Goal: Ask a question

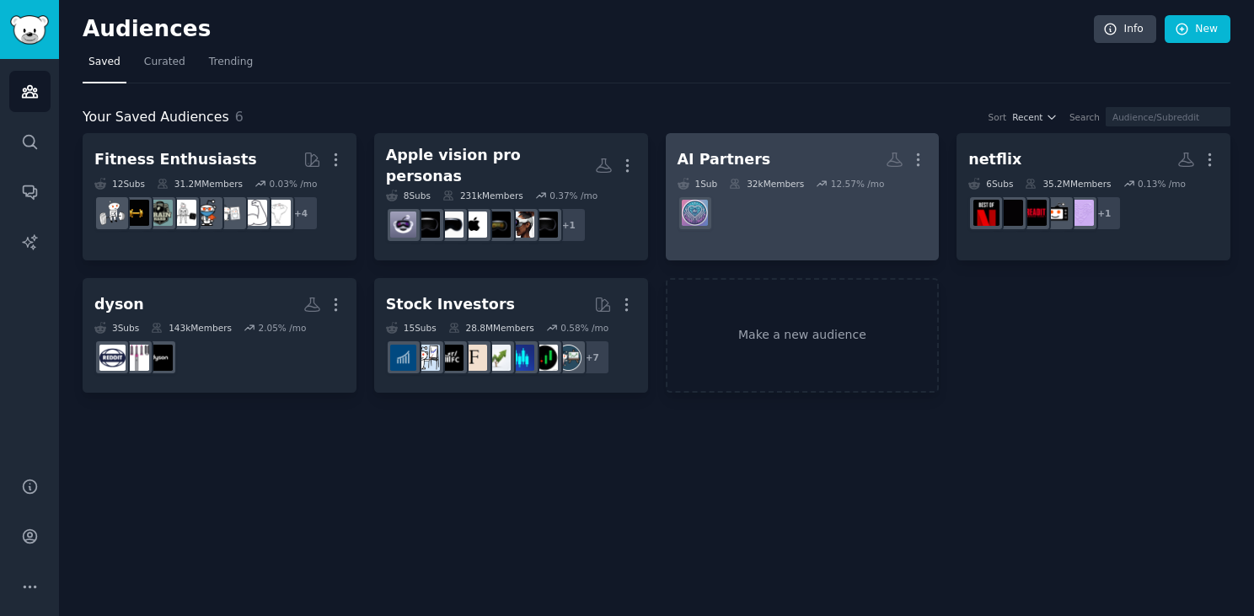
click at [813, 231] on dd at bounding box center [803, 213] width 250 height 47
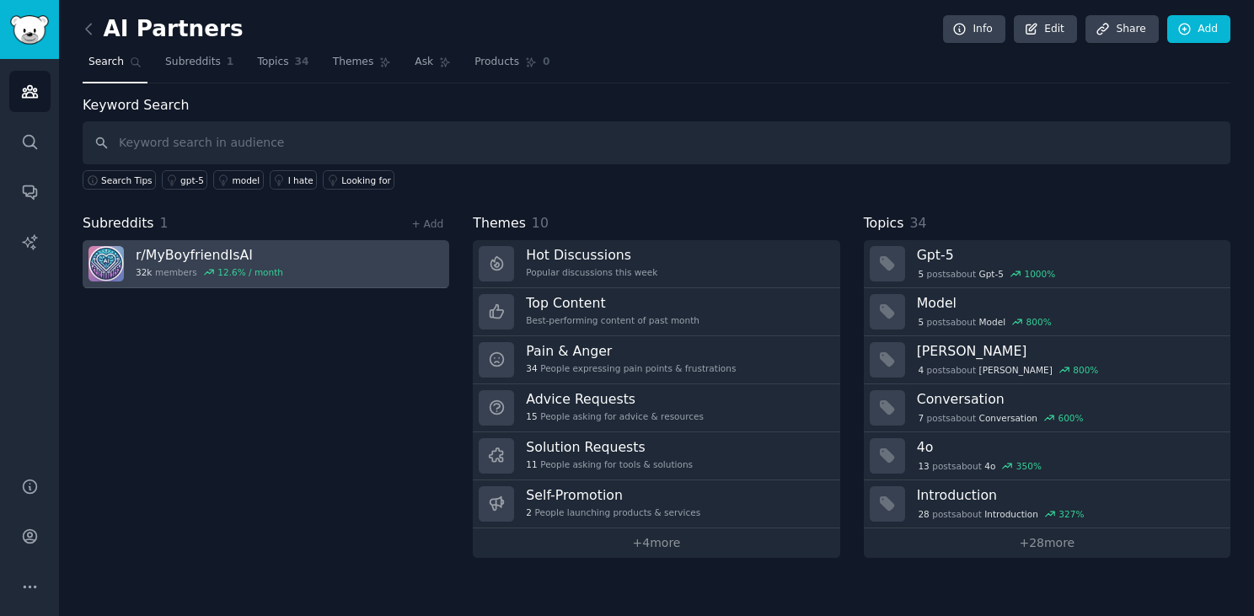
click at [370, 260] on link "r/ MyBoyfriendIsAI 32k members 12.6 % / month" at bounding box center [266, 264] width 367 height 48
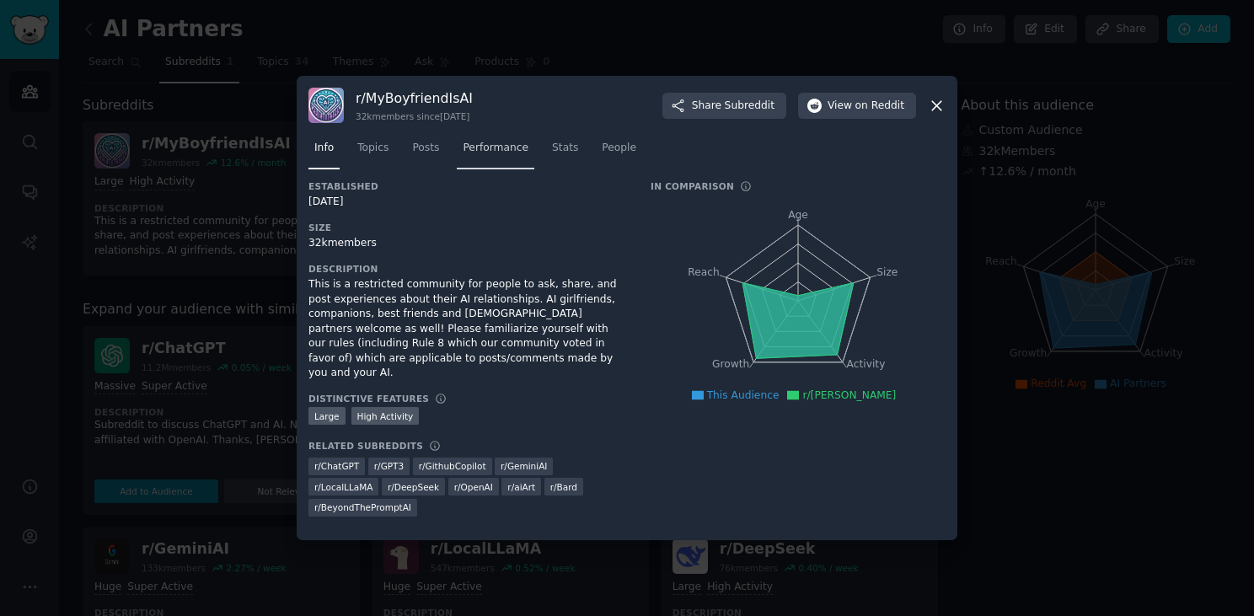
click at [489, 156] on span "Performance" at bounding box center [496, 148] width 66 height 15
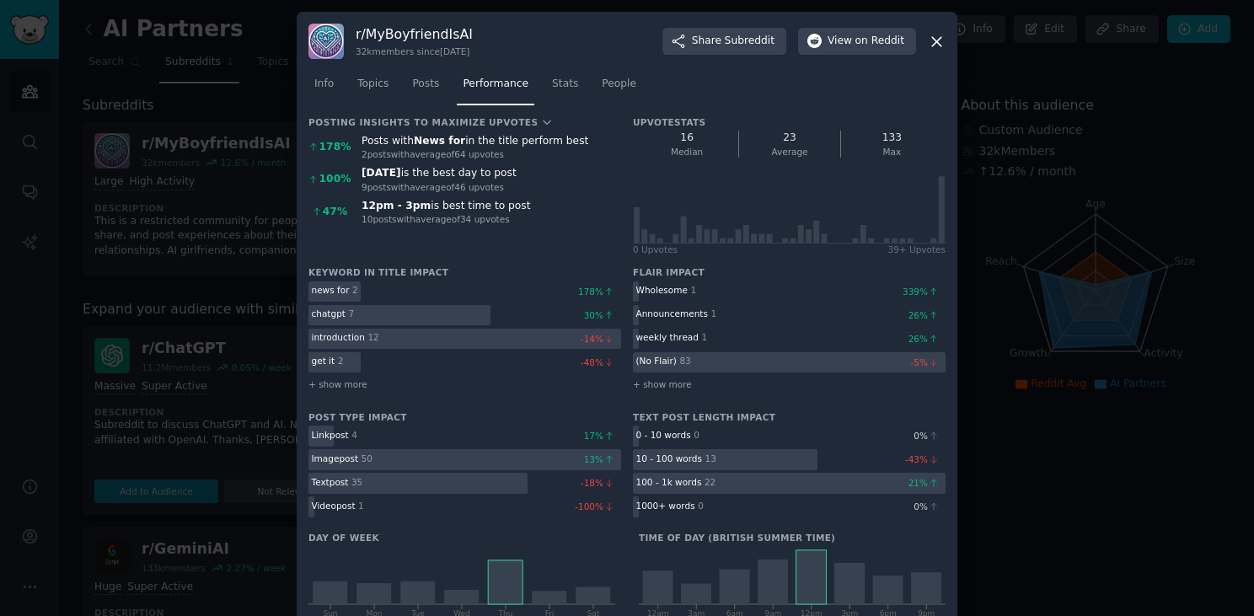
click at [940, 41] on icon at bounding box center [937, 42] width 18 height 18
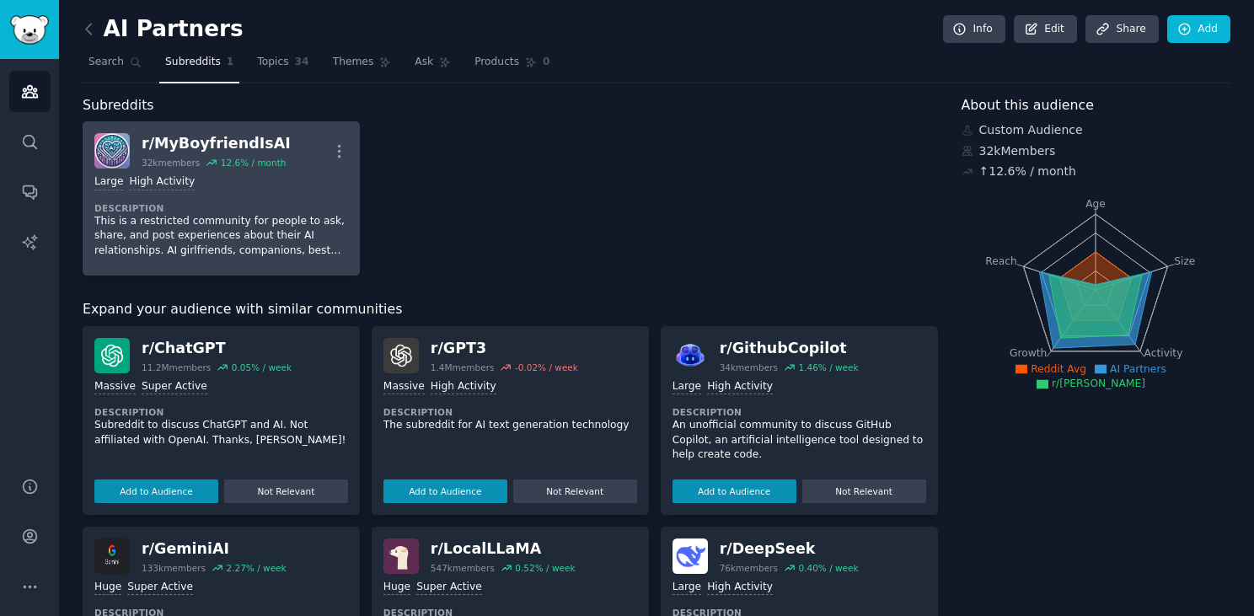
click at [301, 217] on p "This is a restricted community for people to ask, share, and post experiences a…" at bounding box center [221, 236] width 254 height 45
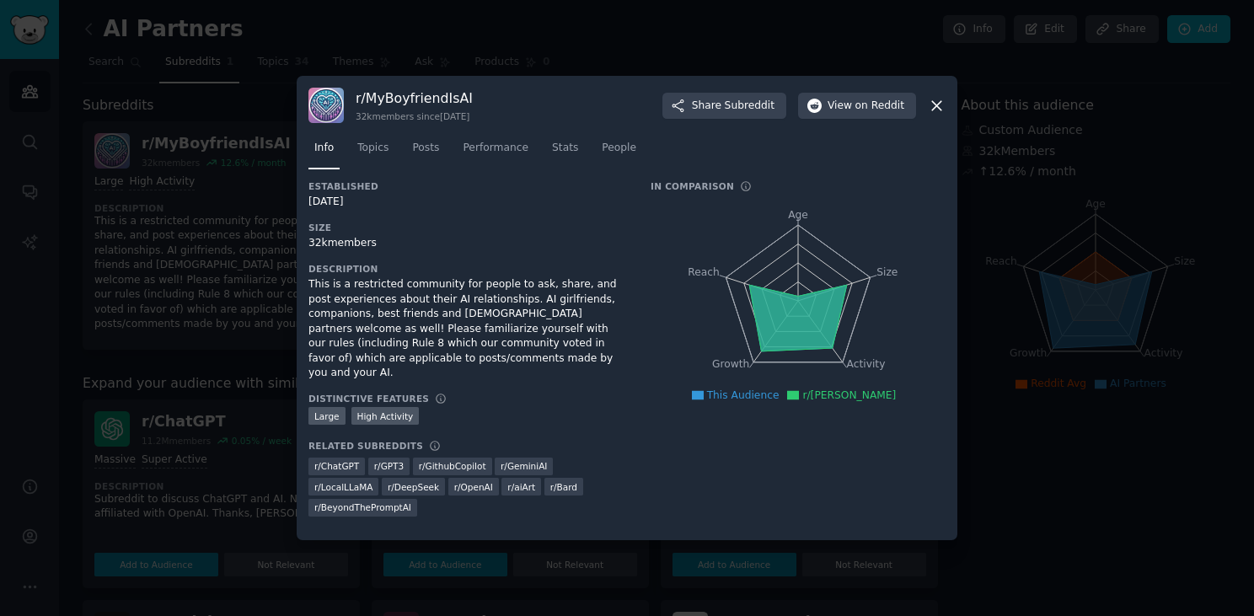
click at [245, 231] on div at bounding box center [627, 308] width 1254 height 616
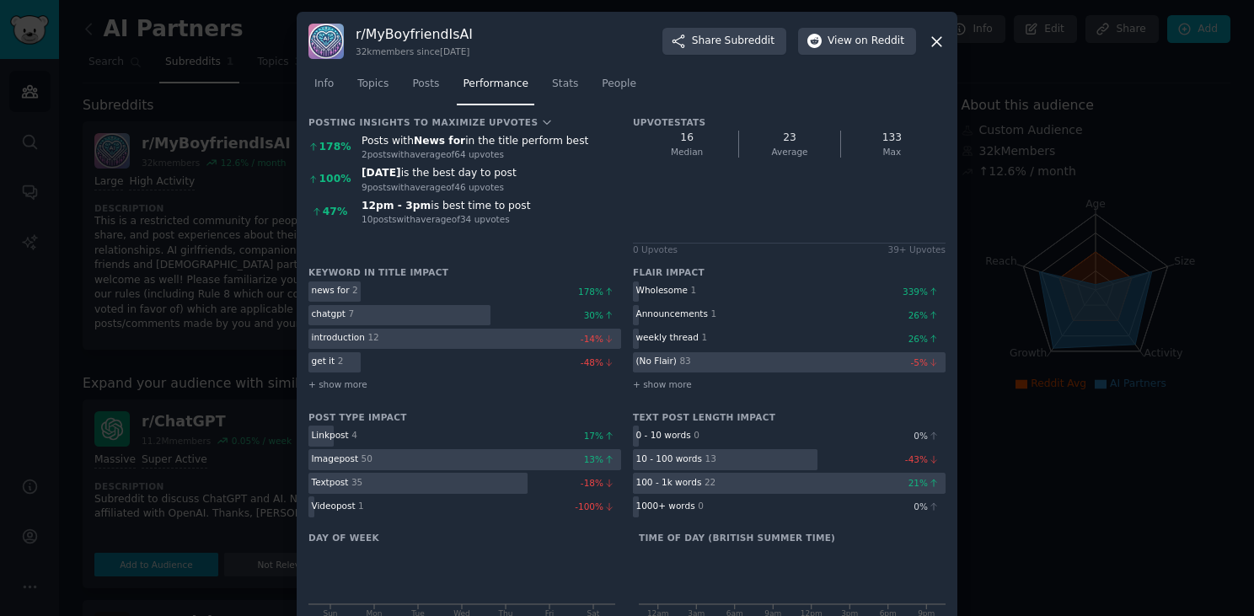
click at [110, 51] on div at bounding box center [627, 308] width 1254 height 616
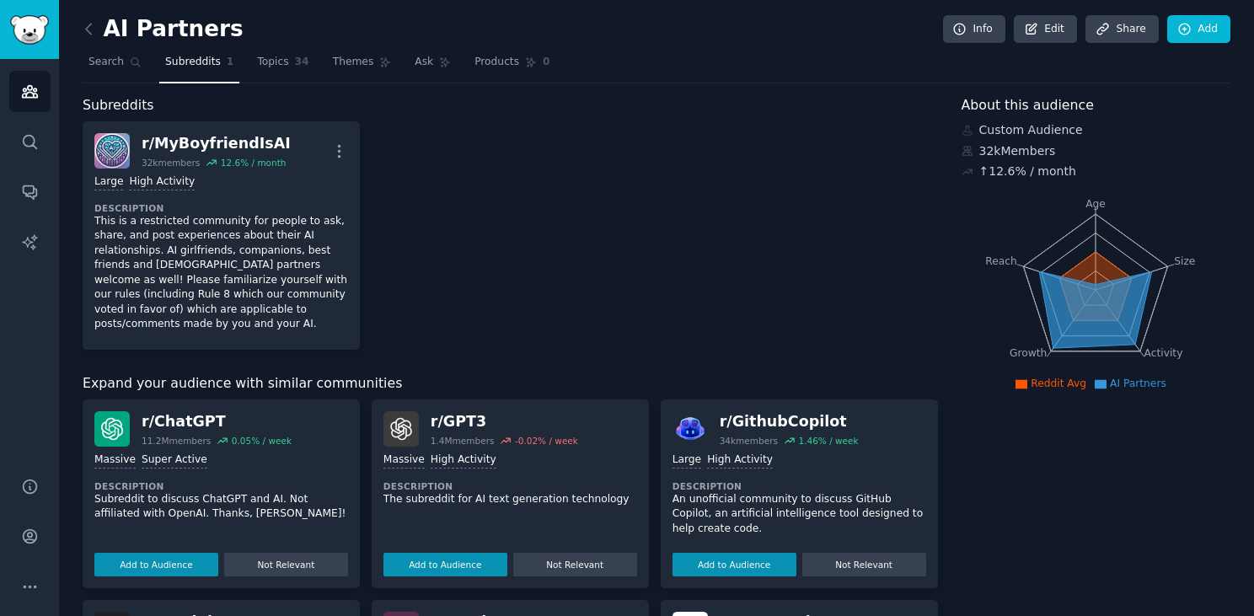
click at [134, 31] on h2 "AI Partners" at bounding box center [163, 29] width 161 height 27
click at [99, 32] on link at bounding box center [93, 29] width 21 height 27
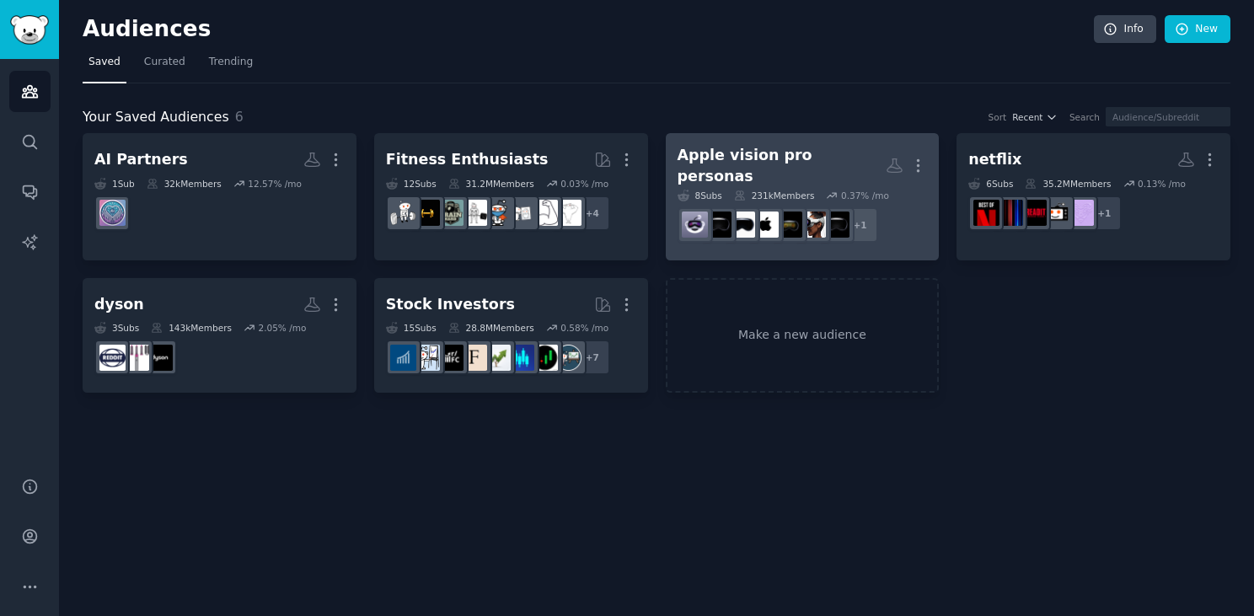
click at [752, 169] on div "Apple vision pro personas" at bounding box center [782, 165] width 209 height 41
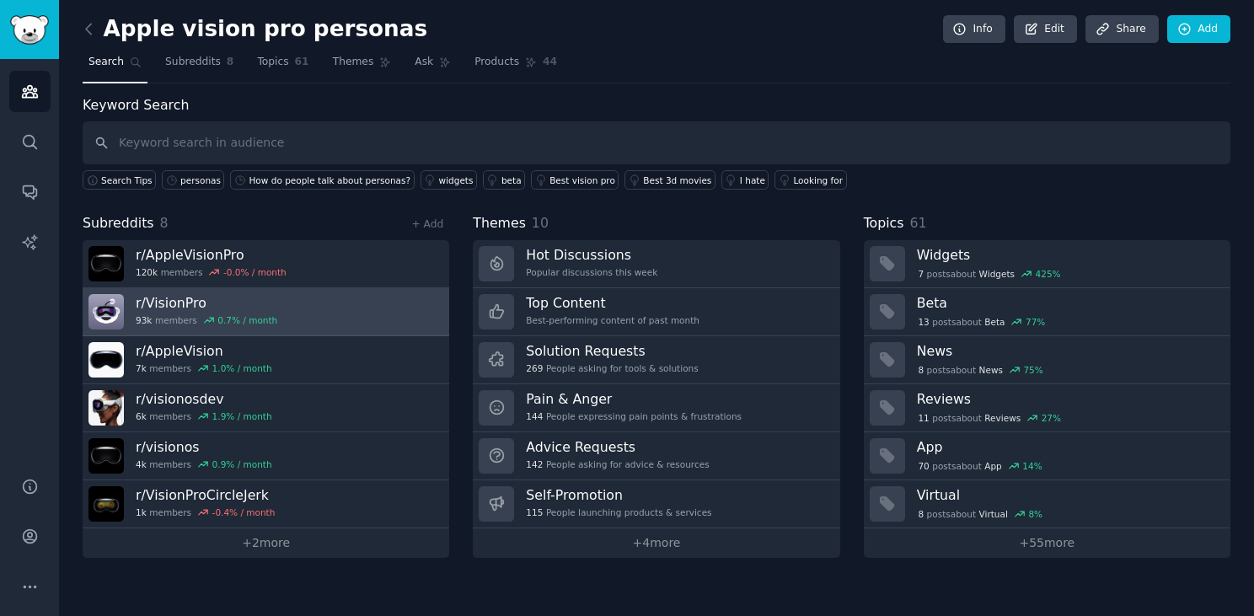
click at [368, 298] on link "r/ VisionPro 93k members 0.7 % / month" at bounding box center [266, 312] width 367 height 48
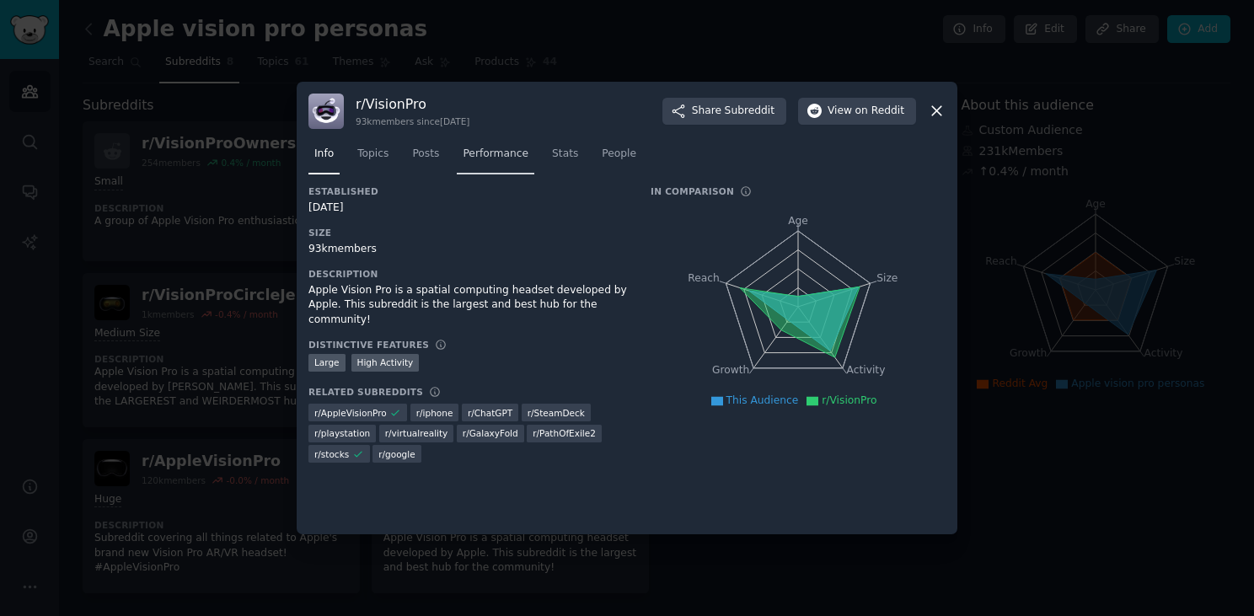
click at [498, 148] on span "Performance" at bounding box center [496, 154] width 66 height 15
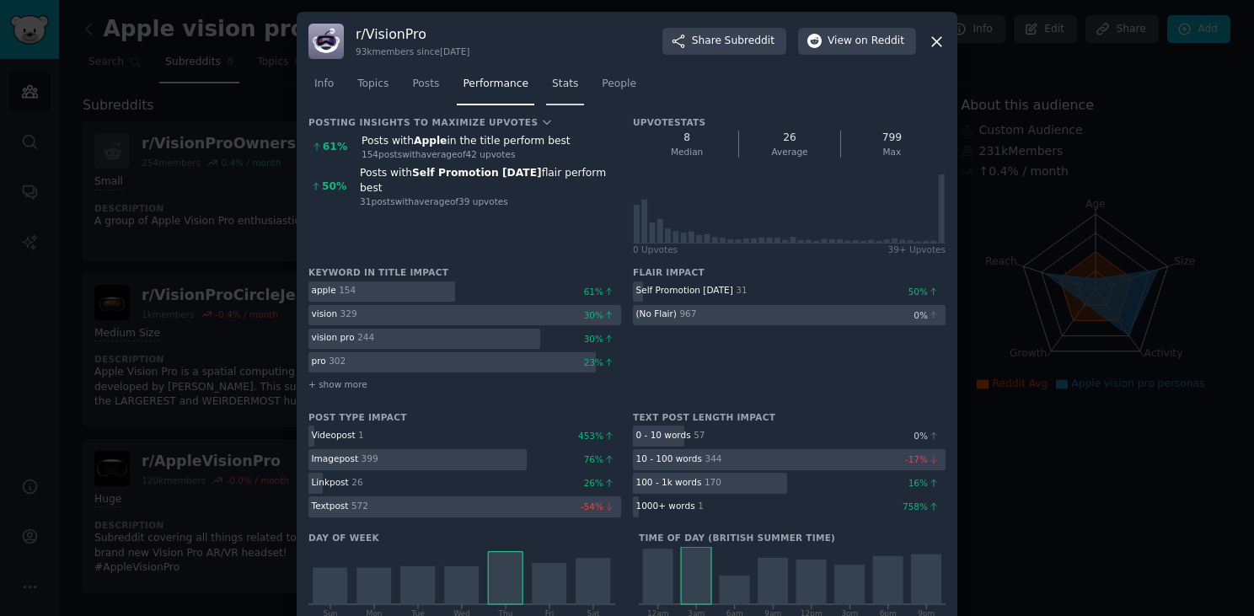
click at [554, 84] on span "Stats" at bounding box center [565, 84] width 26 height 15
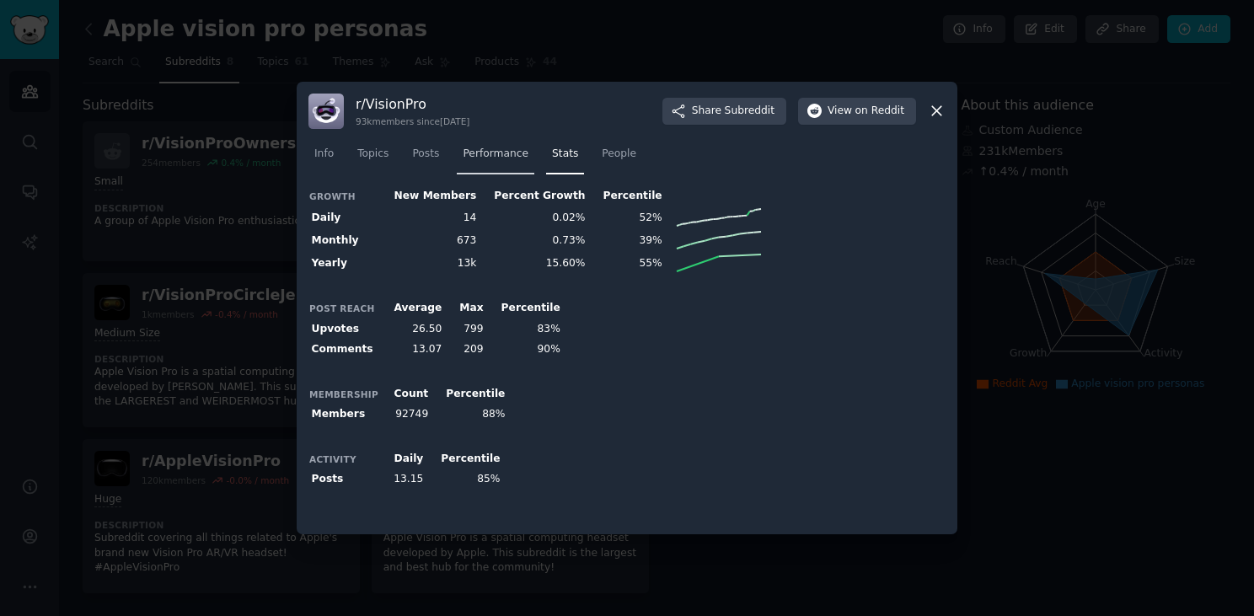
click at [488, 149] on span "Performance" at bounding box center [496, 154] width 66 height 15
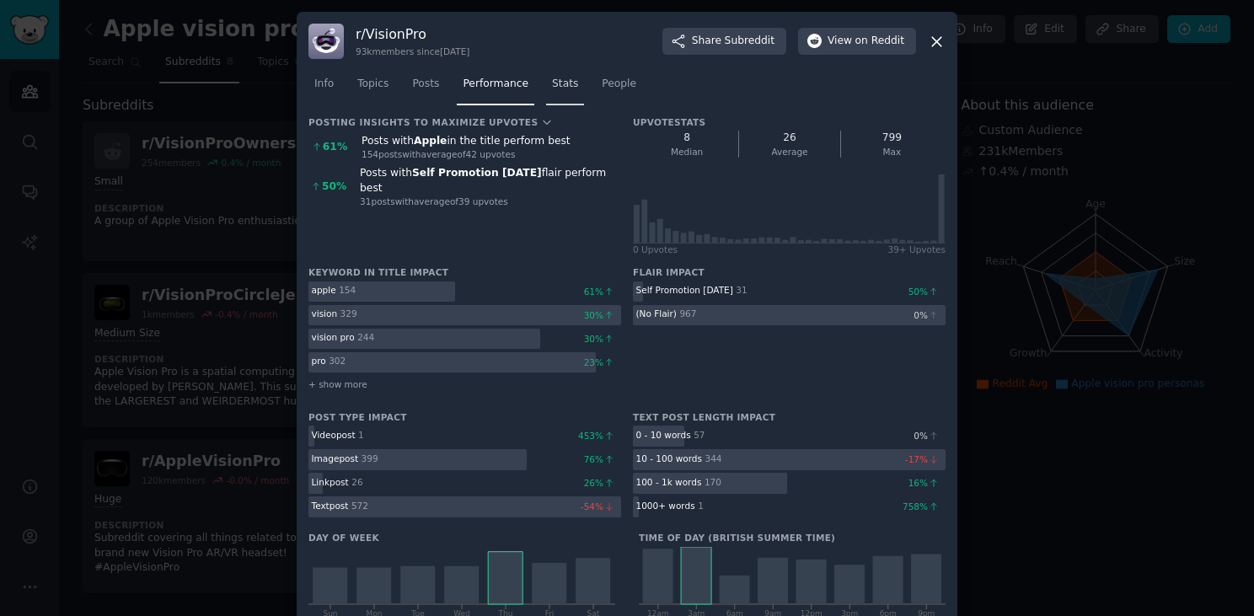
click at [547, 89] on link "Stats" at bounding box center [565, 88] width 38 height 35
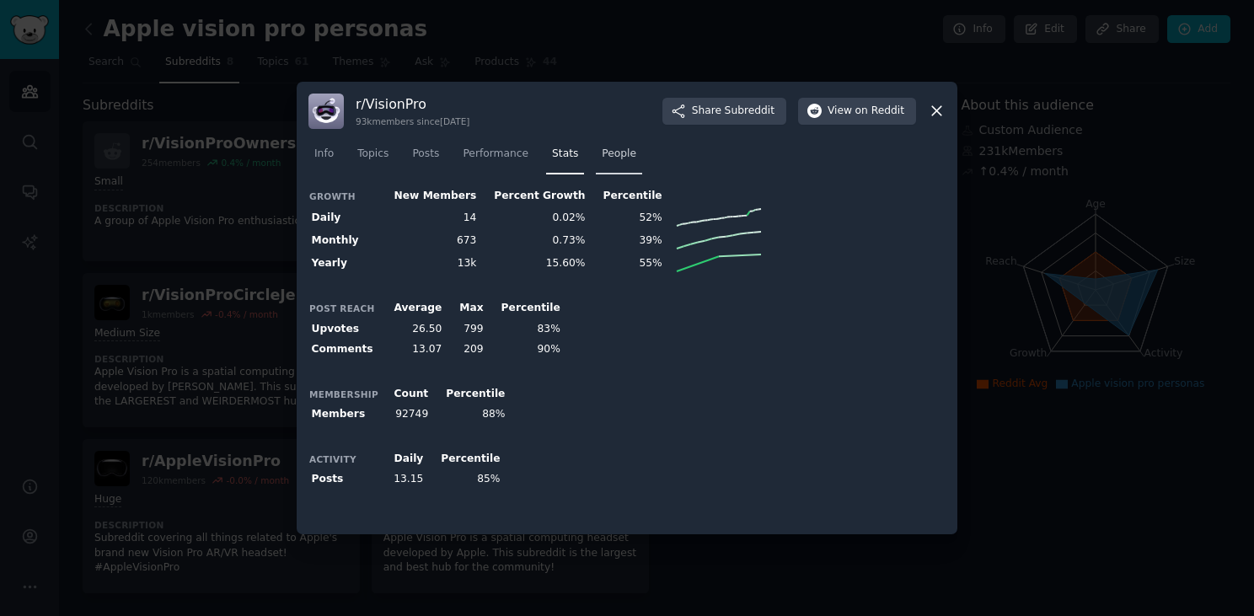
click at [608, 148] on span "People" at bounding box center [619, 154] width 35 height 15
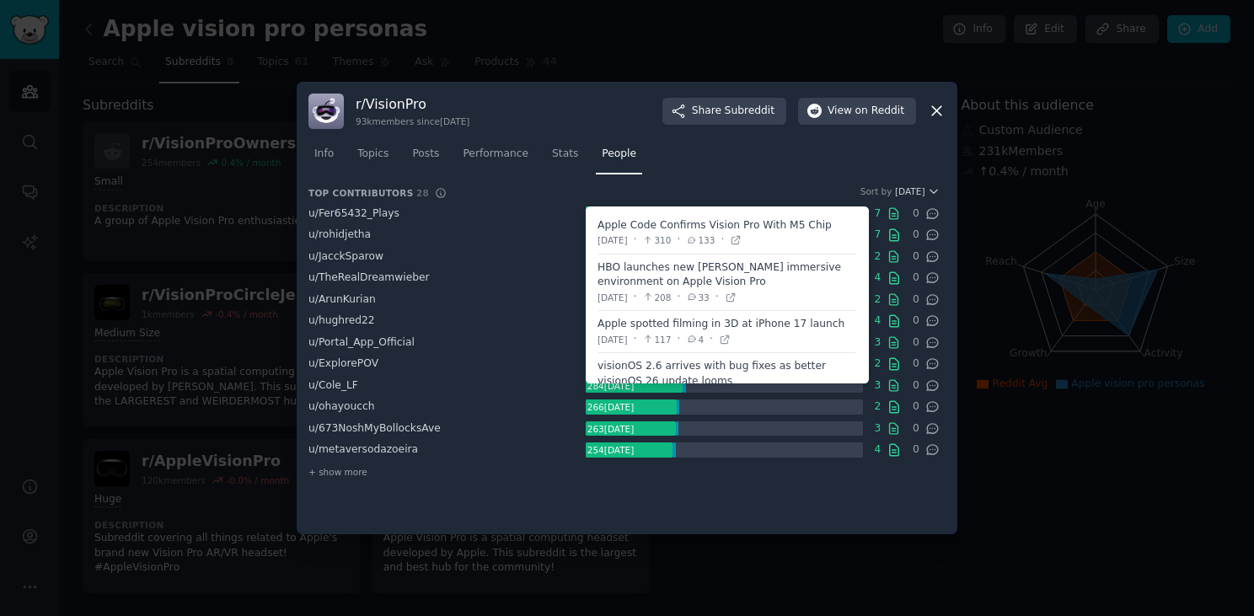
drag, startPoint x: 824, startPoint y: 265, endPoint x: 748, endPoint y: 266, distance: 76.7
click at [748, 266] on span at bounding box center [728, 283] width 260 height 56
click at [737, 296] on icon at bounding box center [731, 298] width 12 height 12
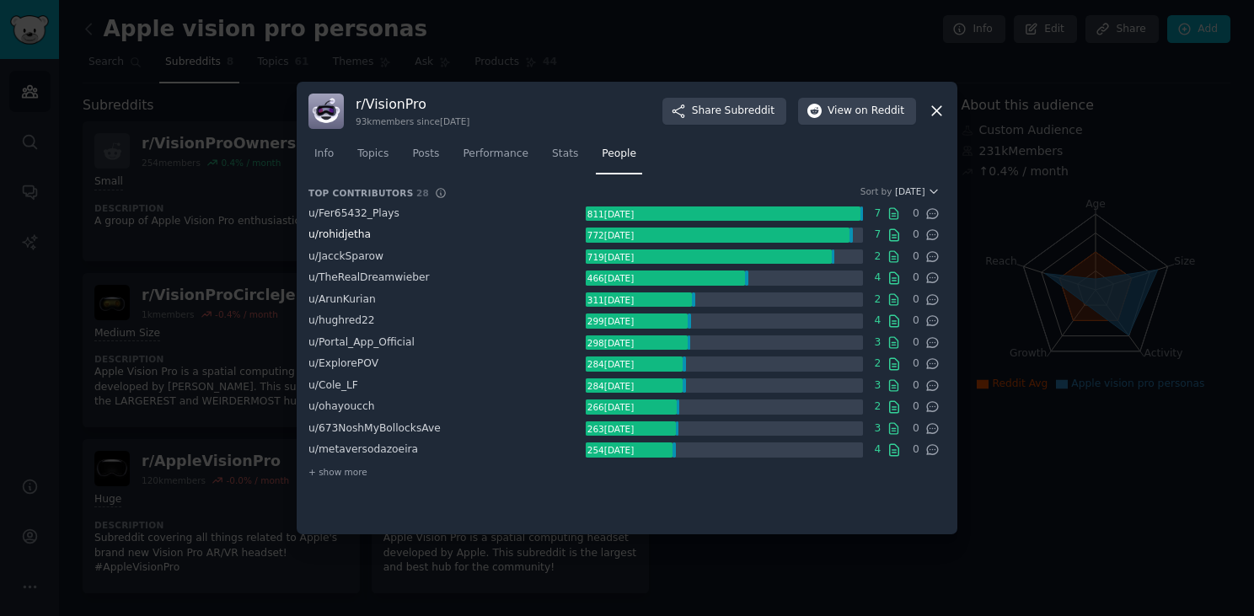
click at [349, 233] on span "u/ rohidjetha" at bounding box center [340, 234] width 62 height 12
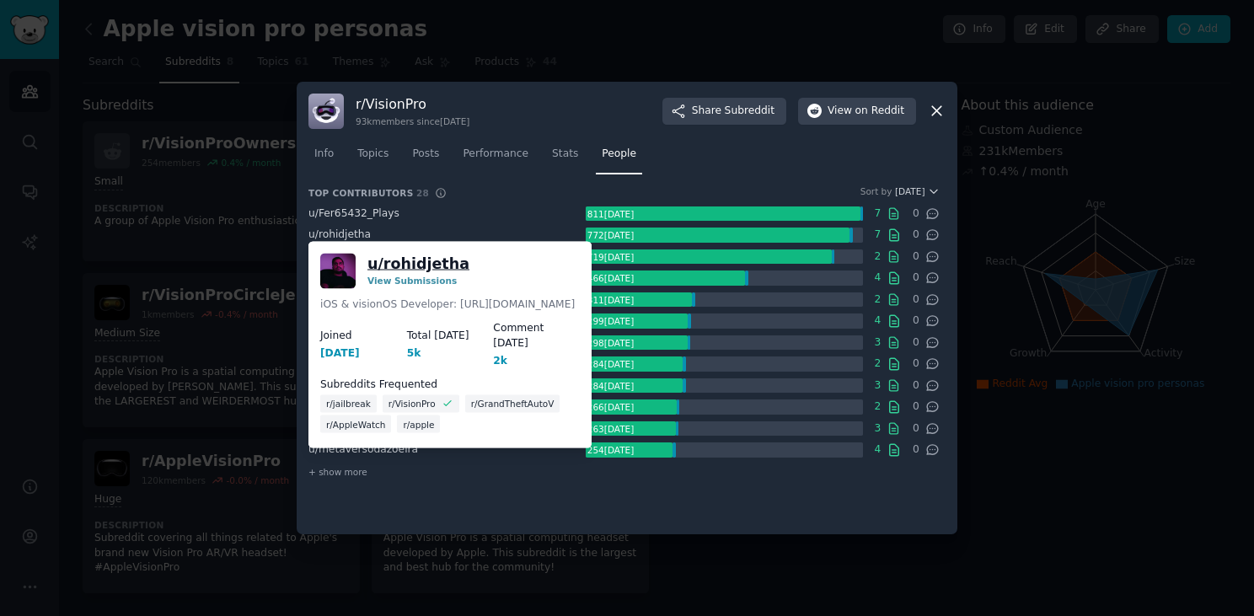
click at [411, 261] on link "u/ rohidjetha" at bounding box center [419, 263] width 102 height 21
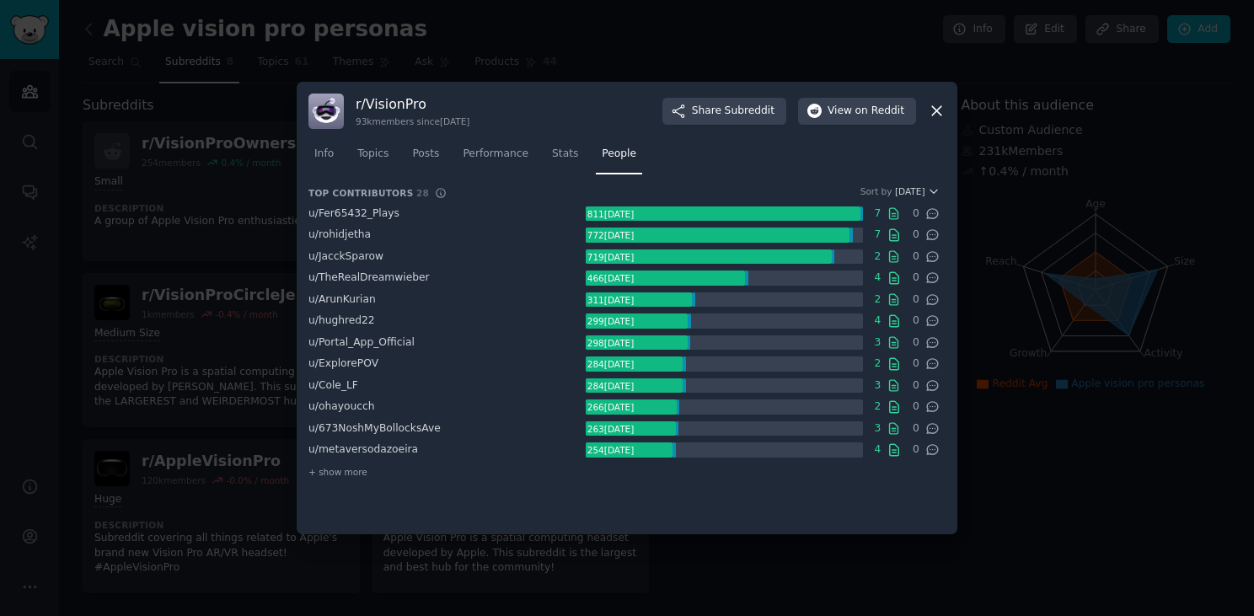
click at [937, 115] on icon at bounding box center [937, 111] width 18 height 18
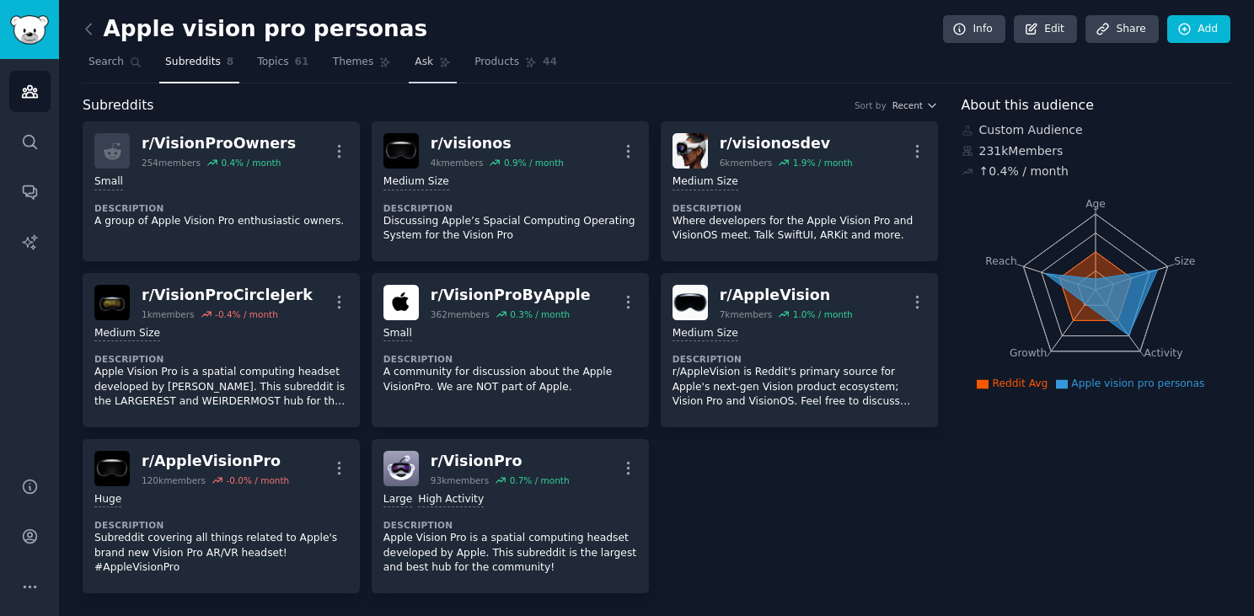
click at [443, 66] on icon at bounding box center [445, 62] width 12 height 12
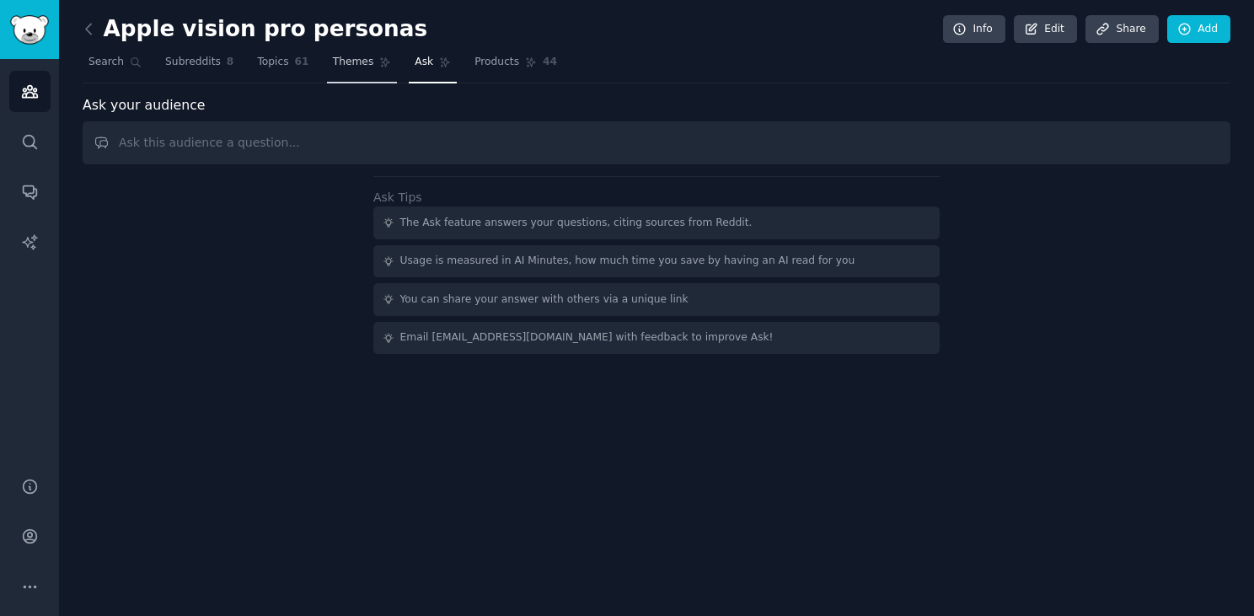
click at [357, 65] on span "Themes" at bounding box center [353, 62] width 41 height 15
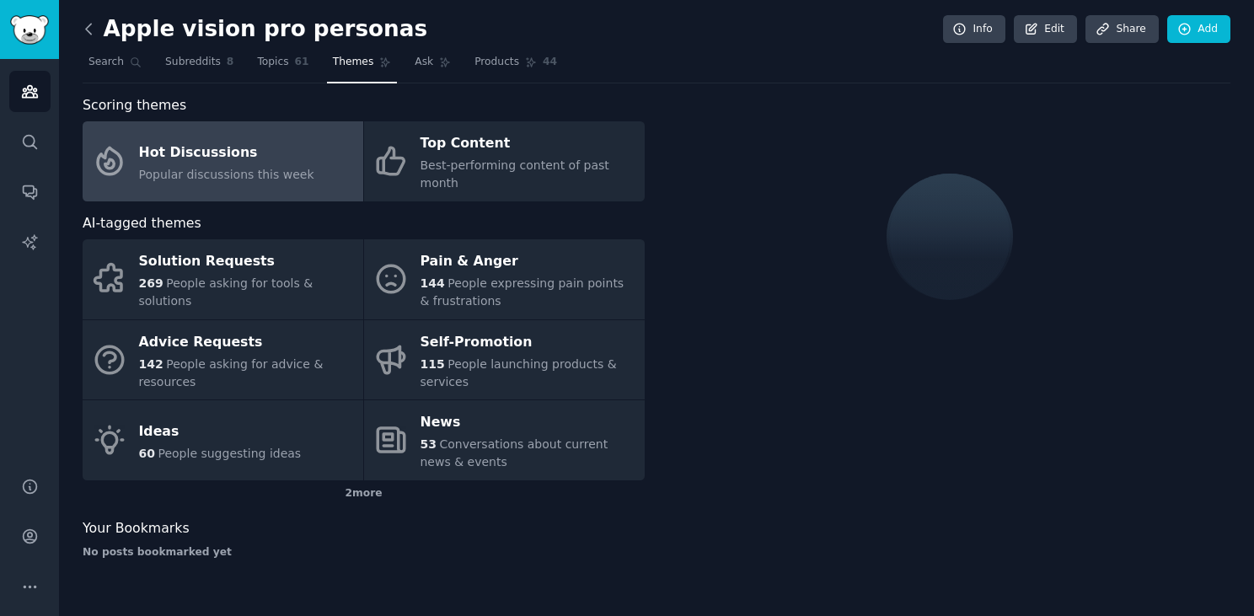
click at [92, 36] on icon at bounding box center [89, 29] width 18 height 18
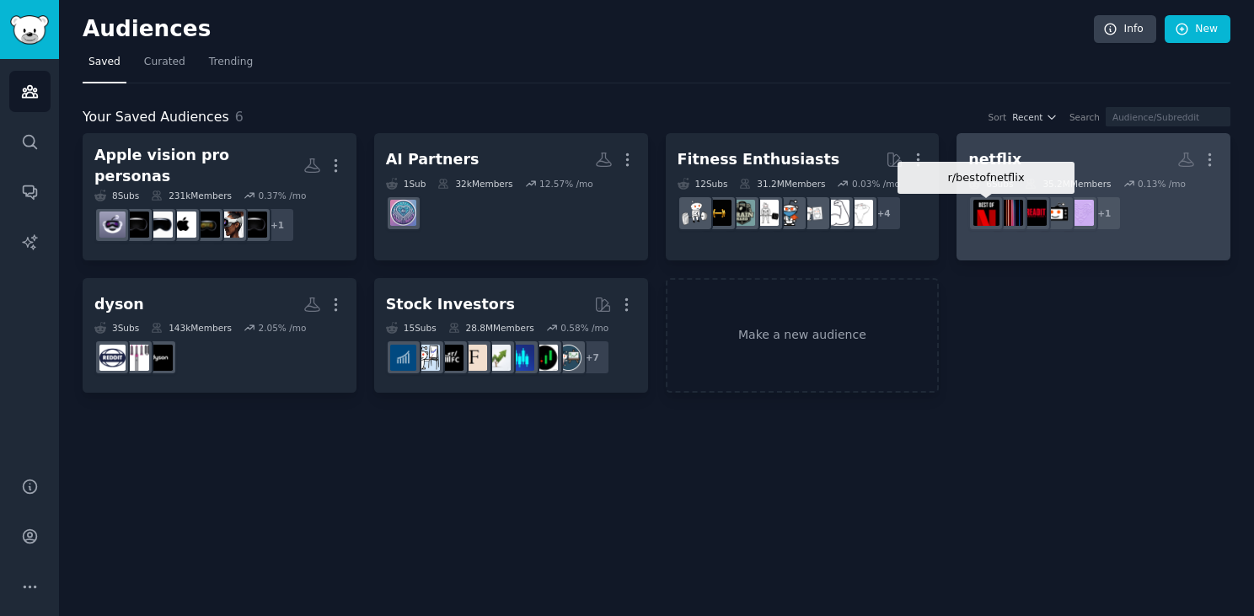
click at [991, 200] on img at bounding box center [987, 213] width 26 height 26
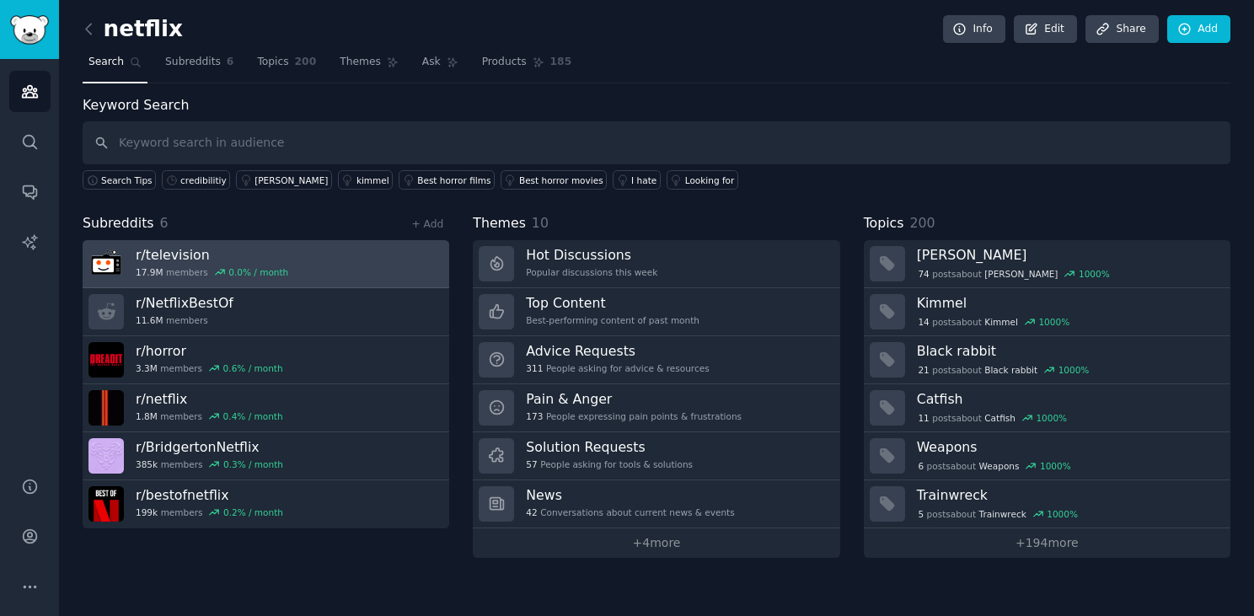
click at [106, 268] on img at bounding box center [106, 263] width 35 height 35
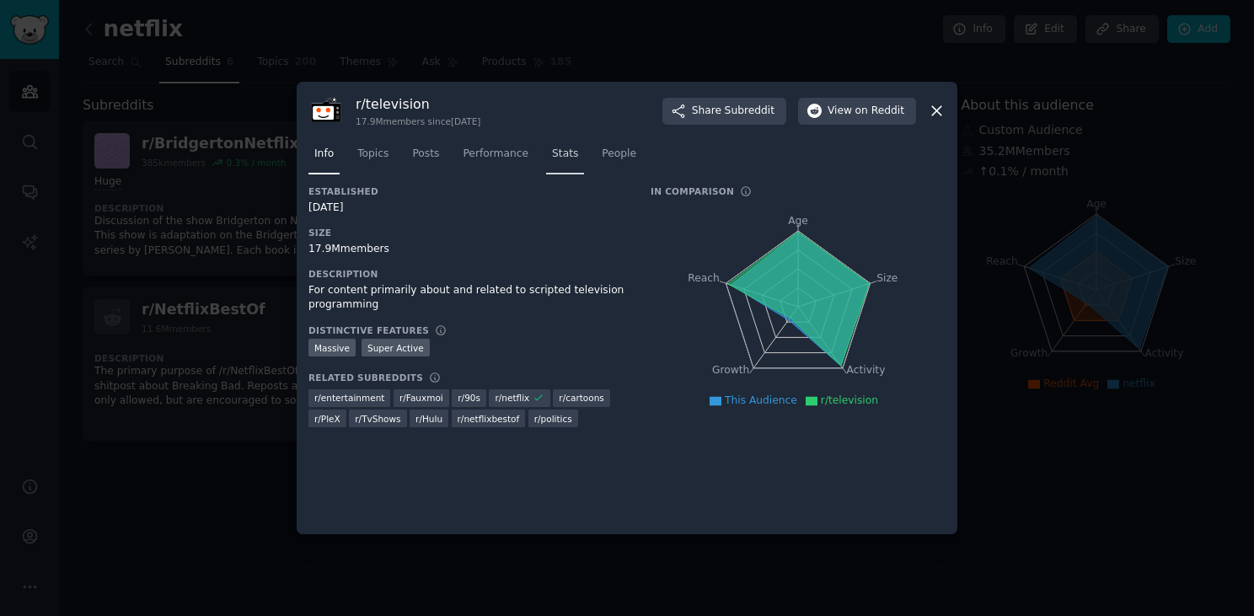
click at [562, 154] on span "Stats" at bounding box center [565, 154] width 26 height 15
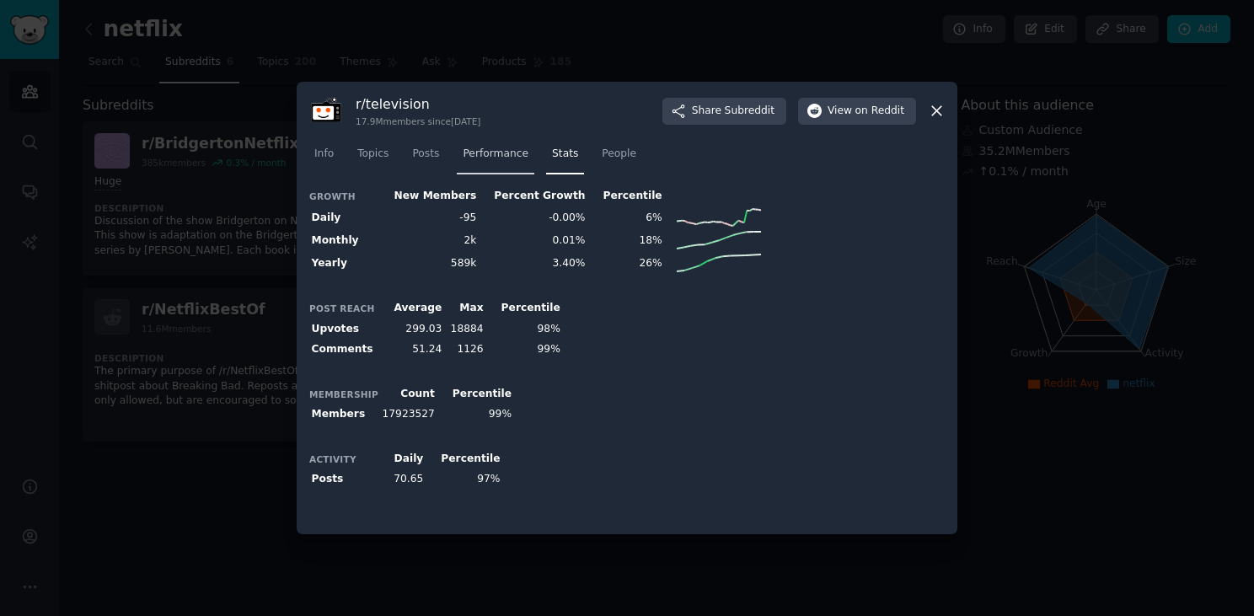
click at [506, 151] on span "Performance" at bounding box center [496, 154] width 66 height 15
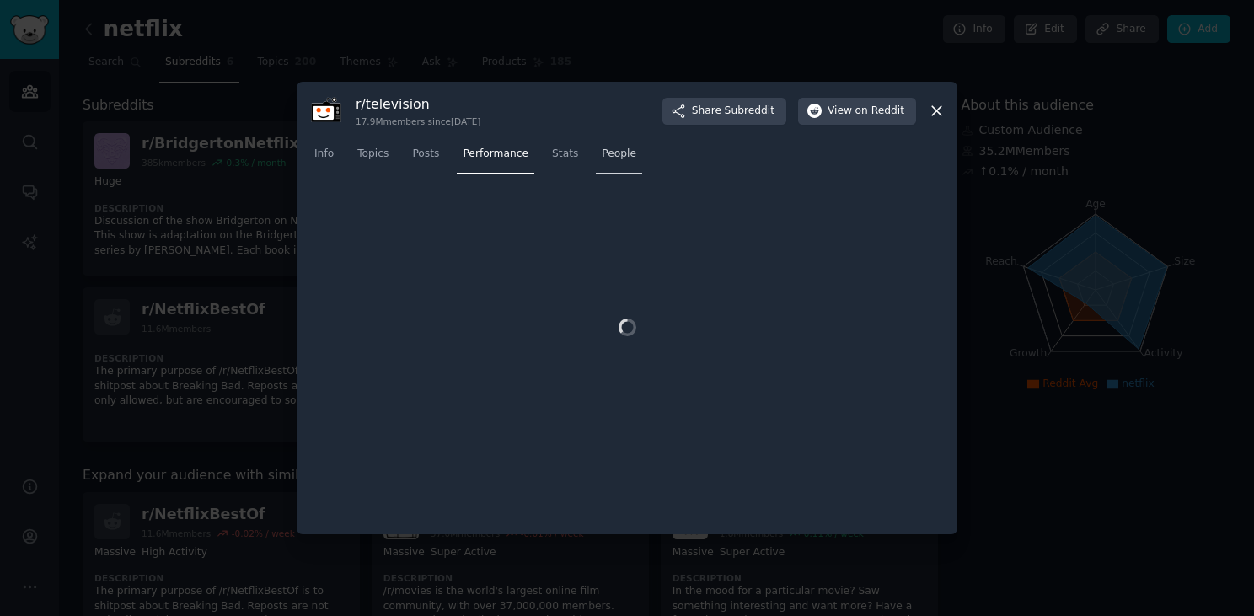
click at [618, 156] on span "People" at bounding box center [619, 154] width 35 height 15
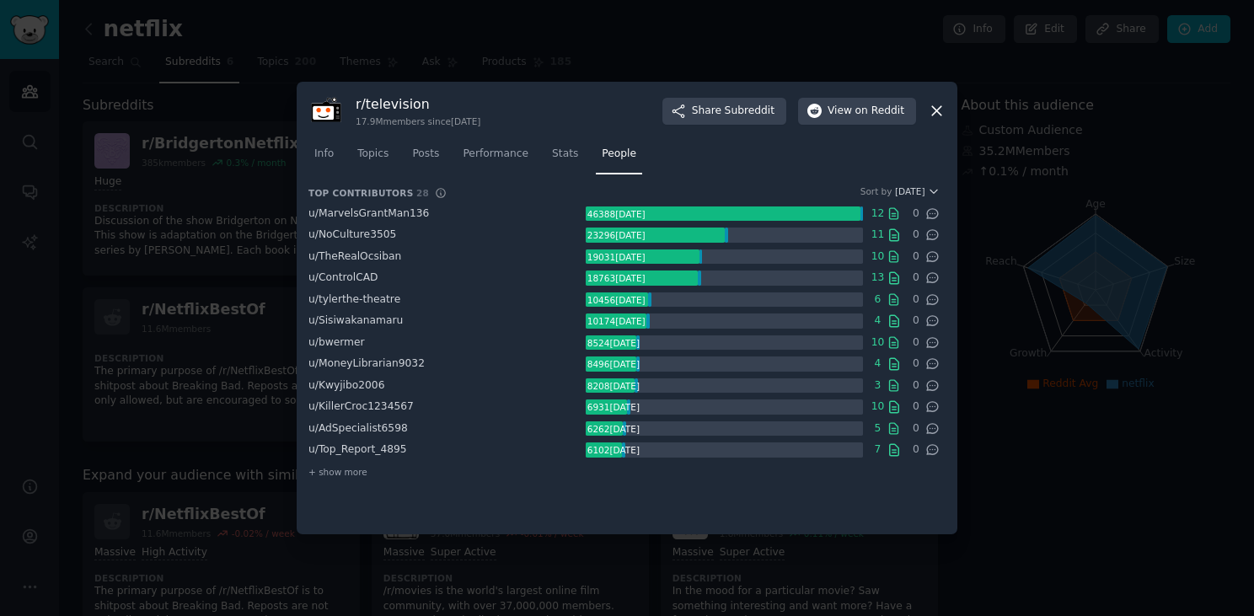
click at [936, 108] on icon at bounding box center [937, 111] width 18 height 18
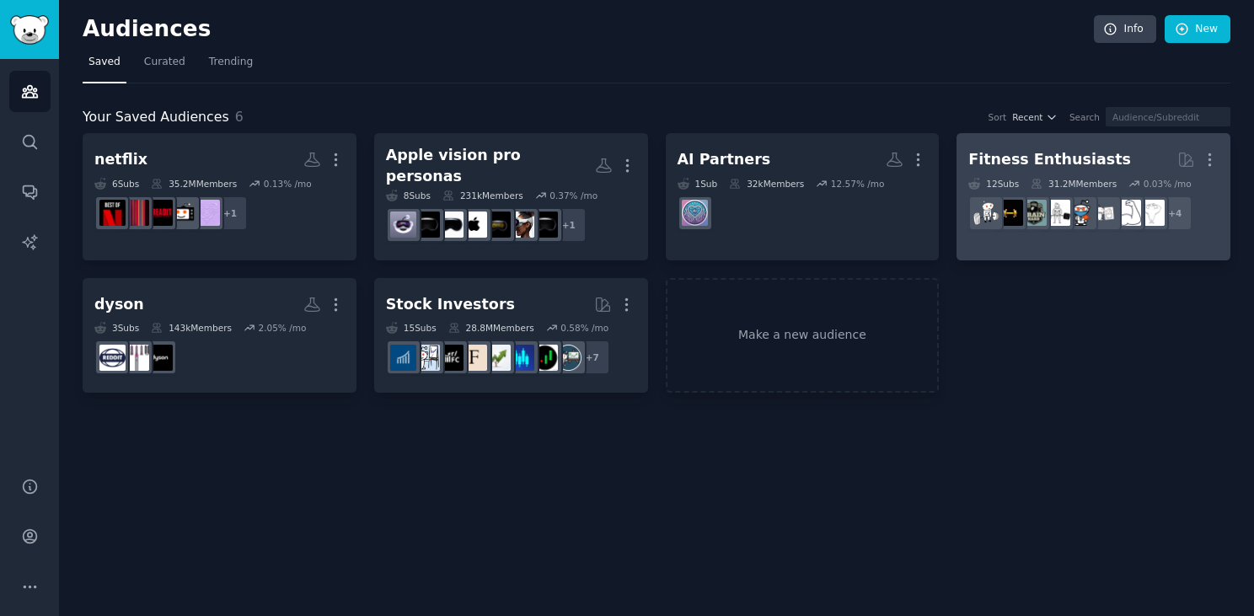
click at [1012, 150] on div "Fitness Enthusiasts" at bounding box center [1050, 159] width 163 height 21
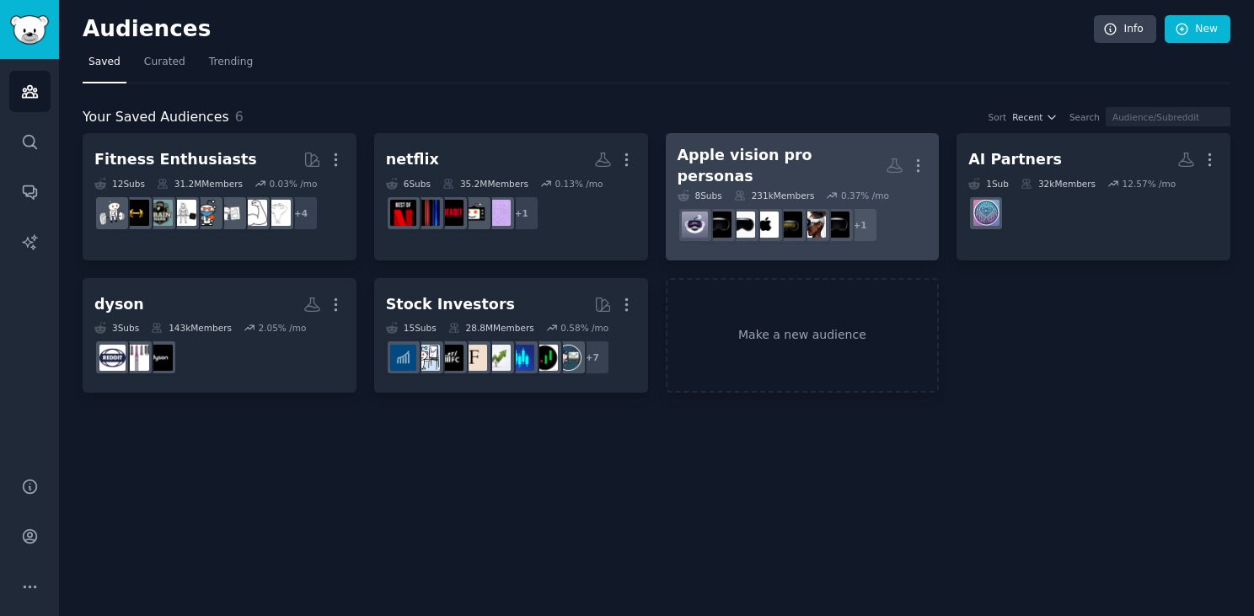
click at [737, 148] on h2 "Apple vision pro personas More" at bounding box center [803, 165] width 250 height 41
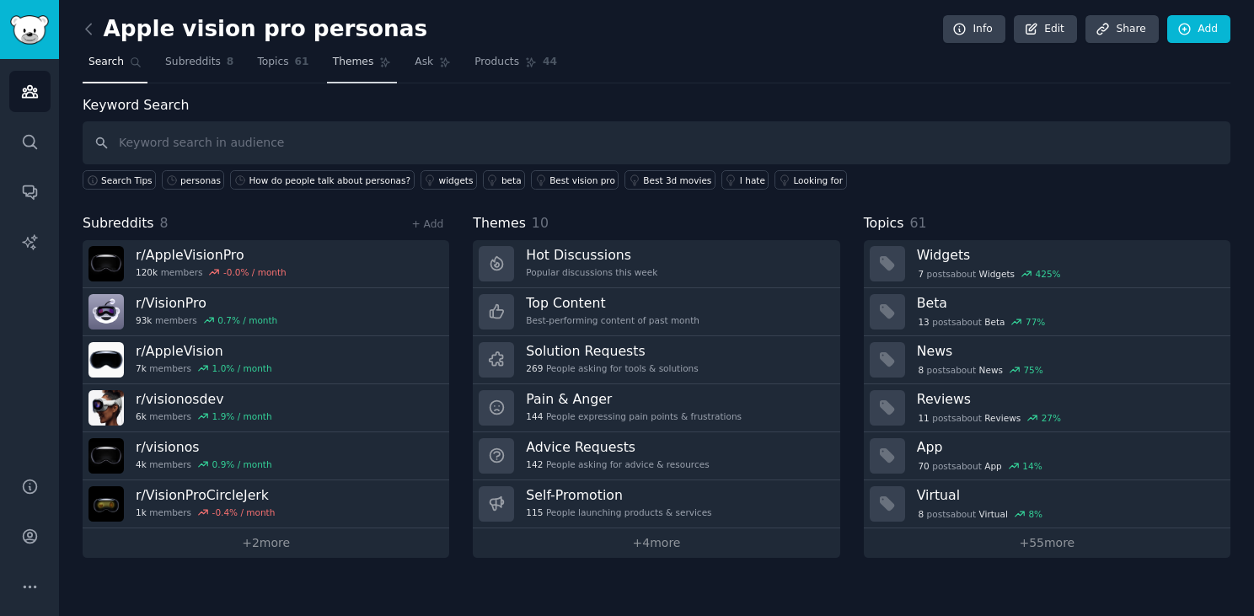
click at [365, 63] on span "Themes" at bounding box center [353, 62] width 41 height 15
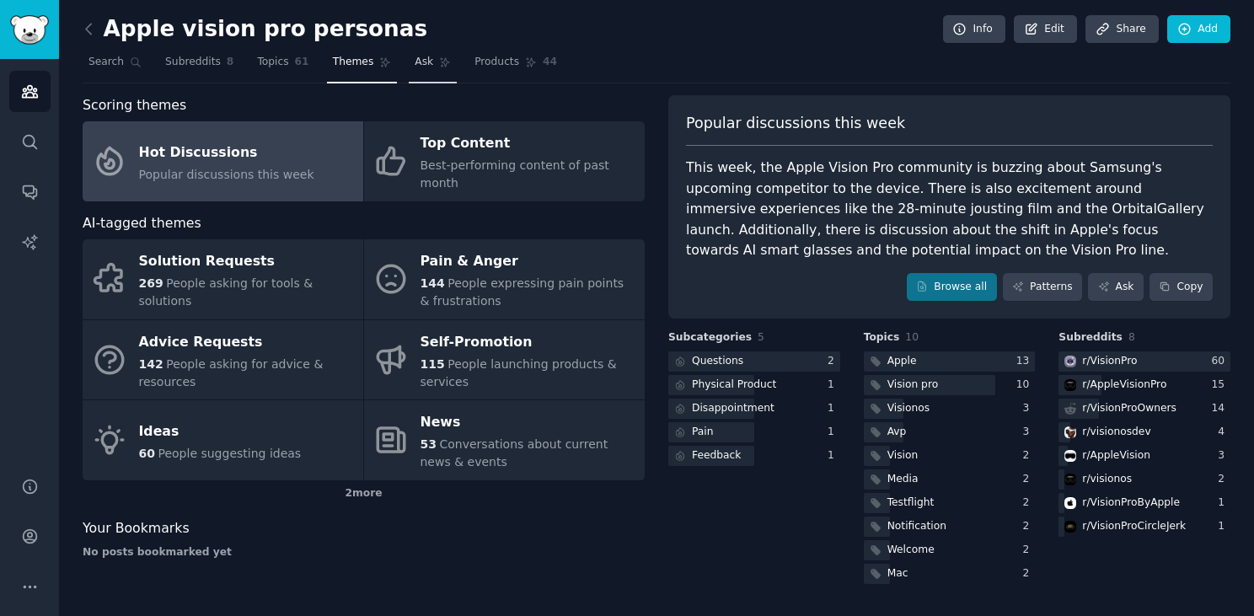
click at [416, 65] on span "Ask" at bounding box center [424, 62] width 19 height 15
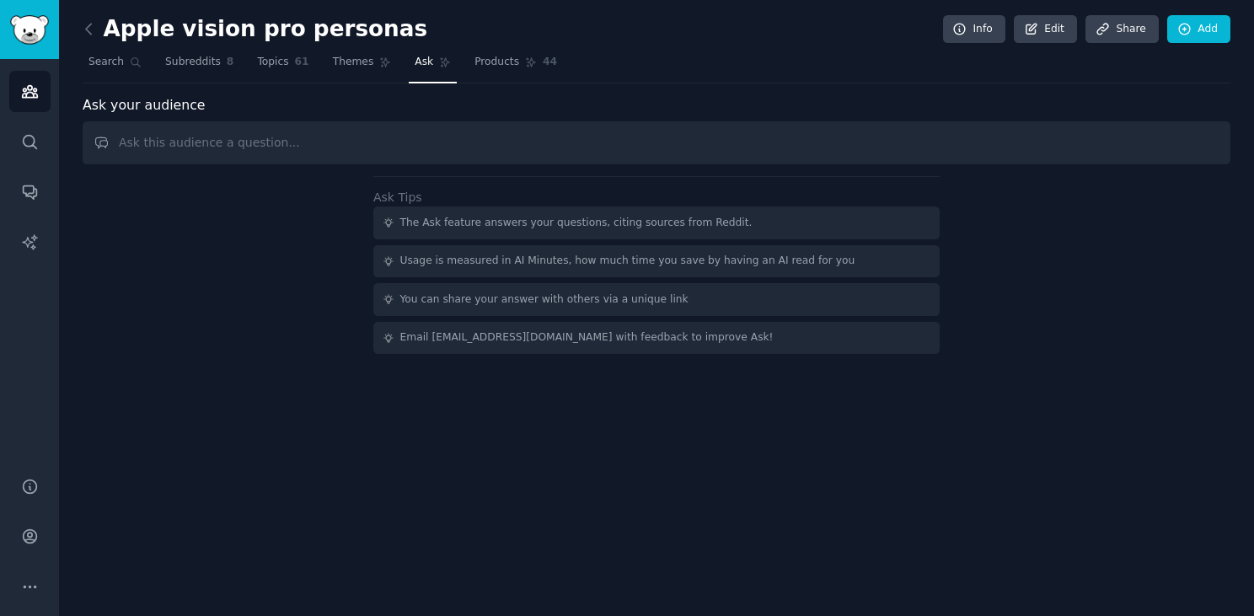
click at [473, 131] on input "text" at bounding box center [657, 142] width 1148 height 43
type input "How do people talk about Apple's personas?"
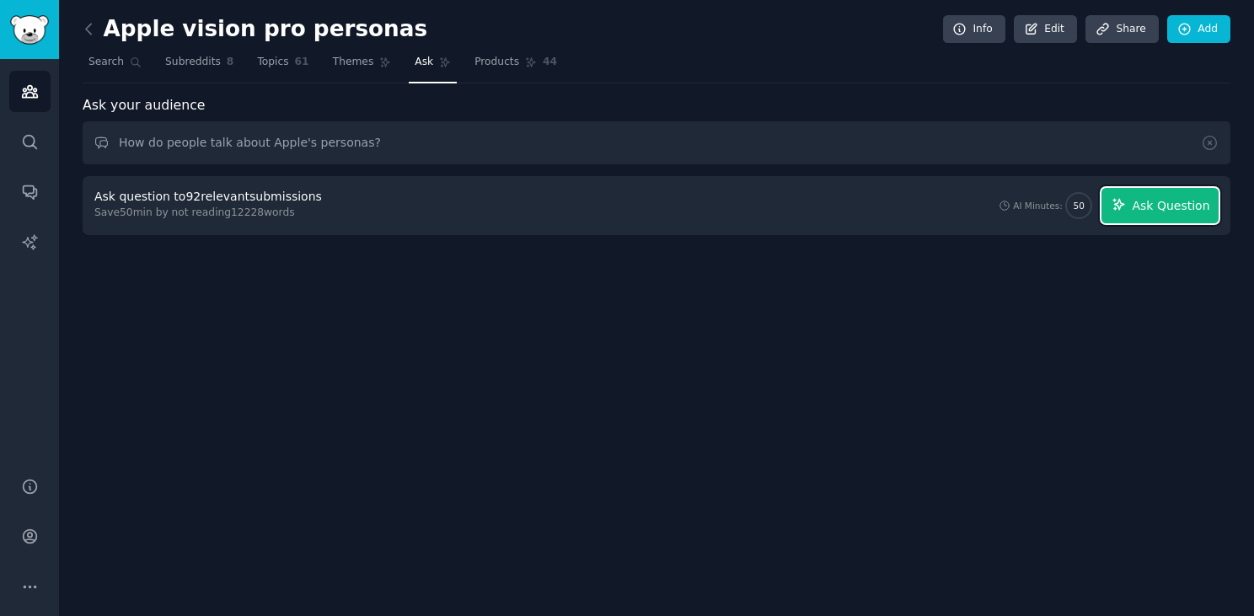
click at [1173, 208] on span "Ask Question" at bounding box center [1171, 206] width 78 height 18
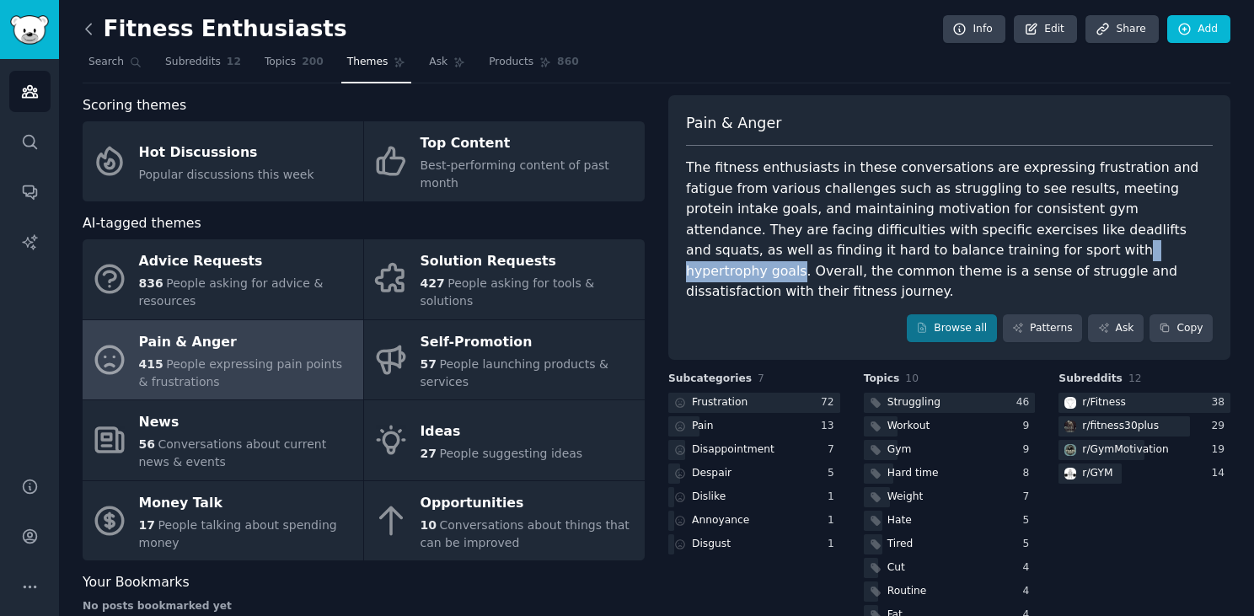
click at [88, 37] on icon at bounding box center [89, 29] width 18 height 18
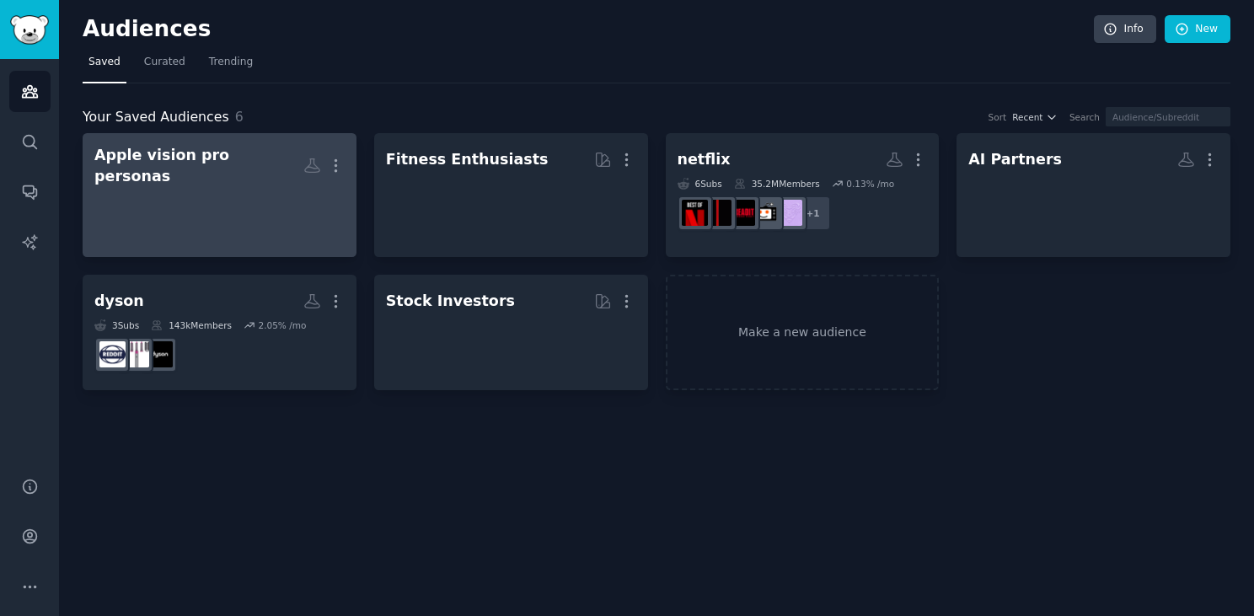
click at [269, 199] on div at bounding box center [219, 215] width 250 height 59
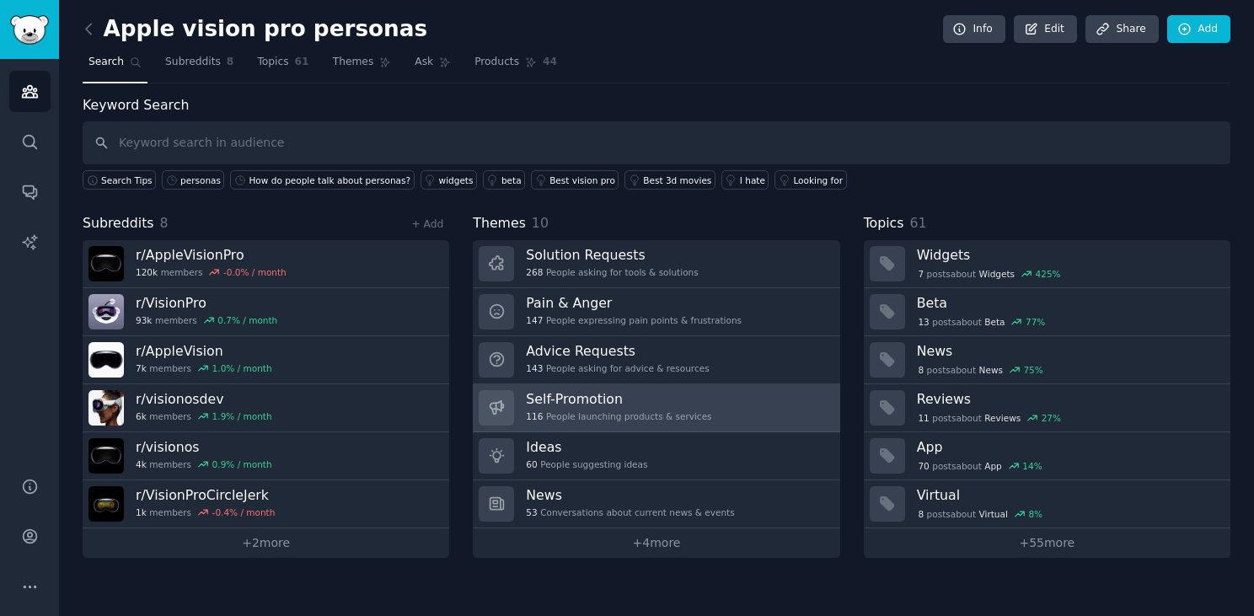
click at [731, 407] on link "Self-Promotion 116 People launching products & services" at bounding box center [656, 408] width 367 height 48
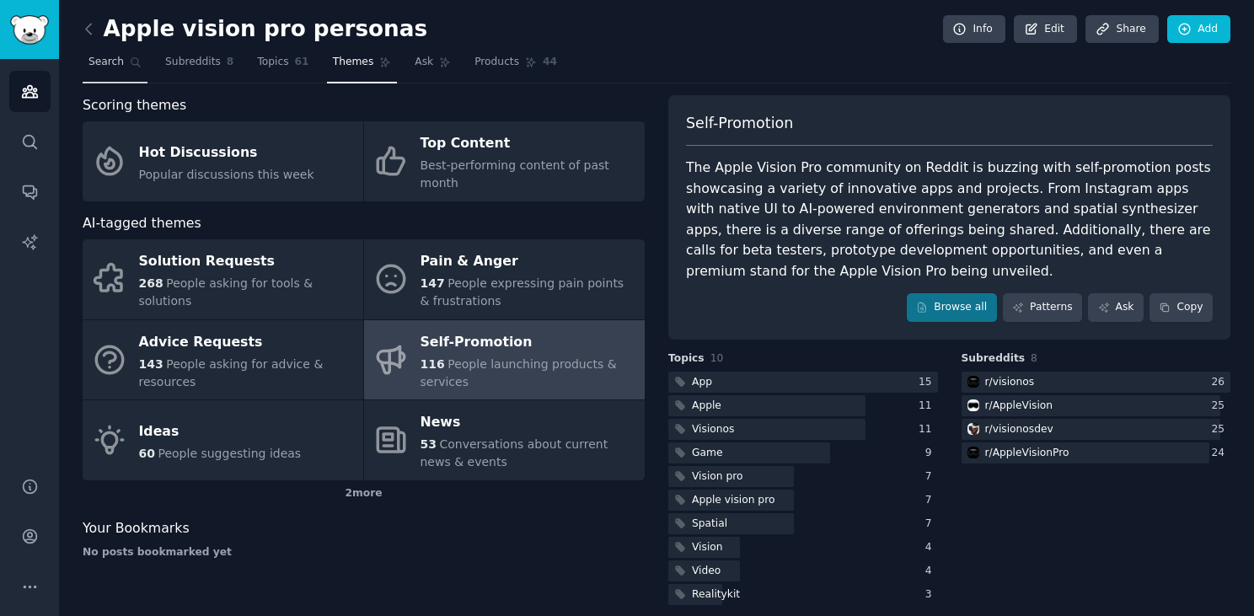
click at [112, 56] on span "Search" at bounding box center [106, 62] width 35 height 15
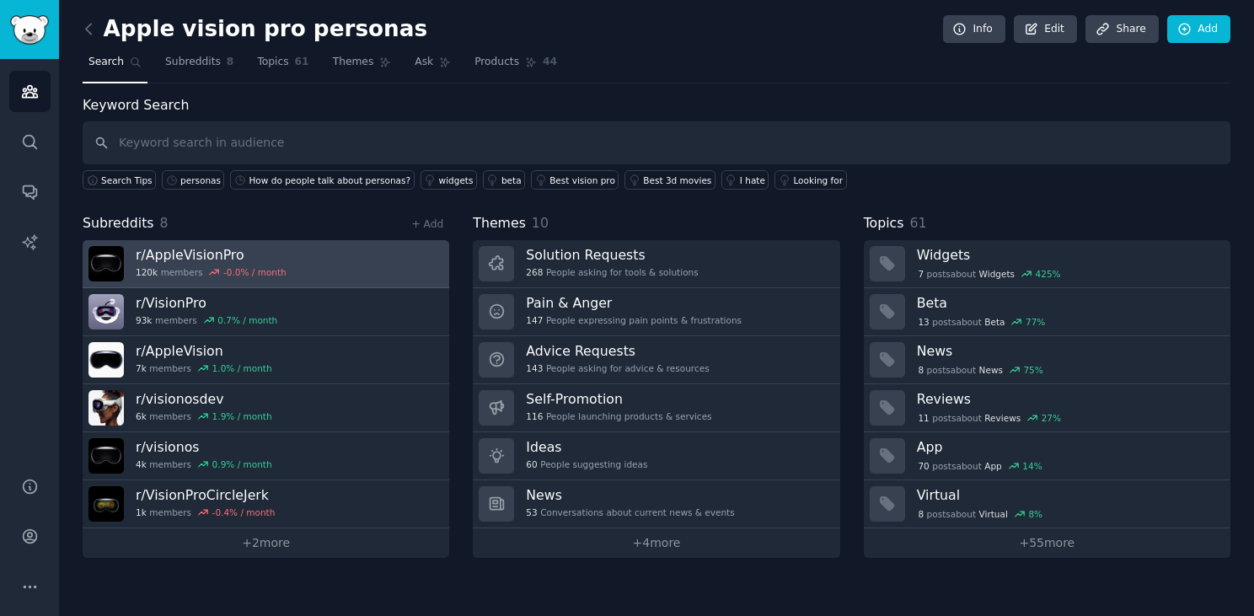
click at [199, 256] on h3 "r/ AppleVisionPro" at bounding box center [211, 255] width 151 height 18
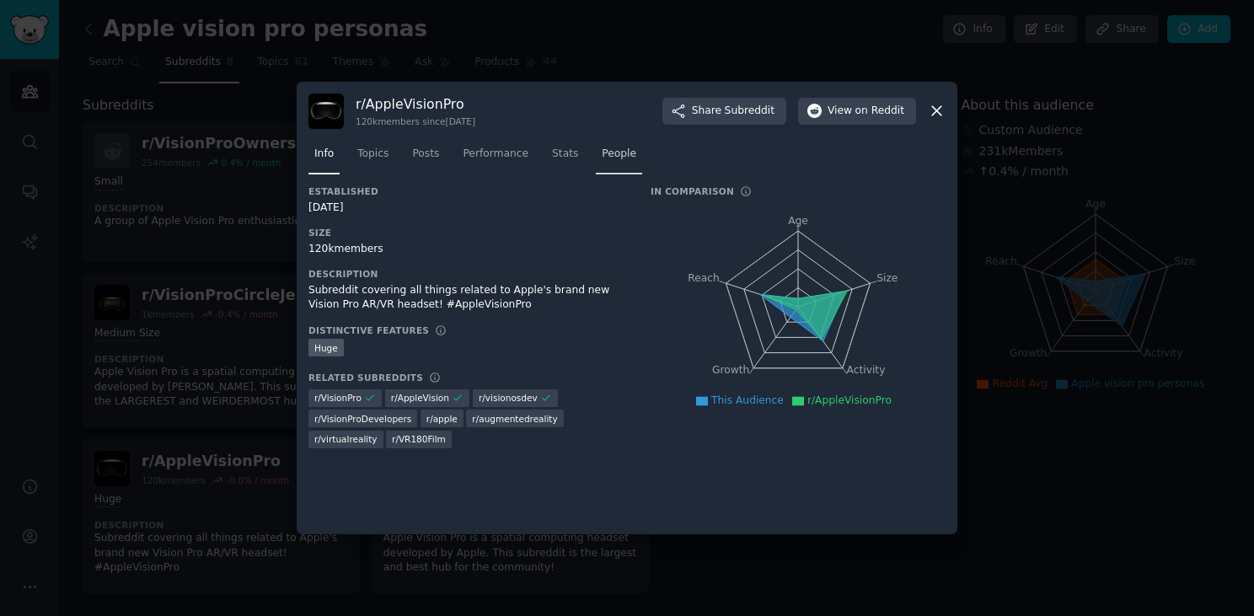
click at [604, 153] on span "People" at bounding box center [619, 154] width 35 height 15
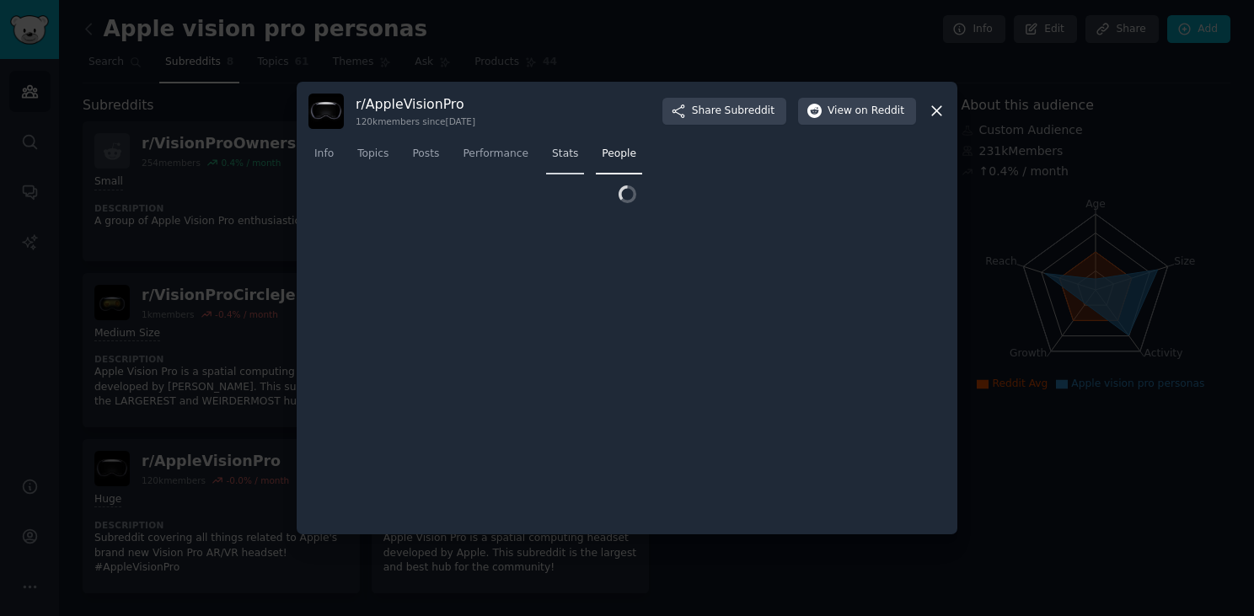
click at [567, 154] on span "Stats" at bounding box center [565, 154] width 26 height 15
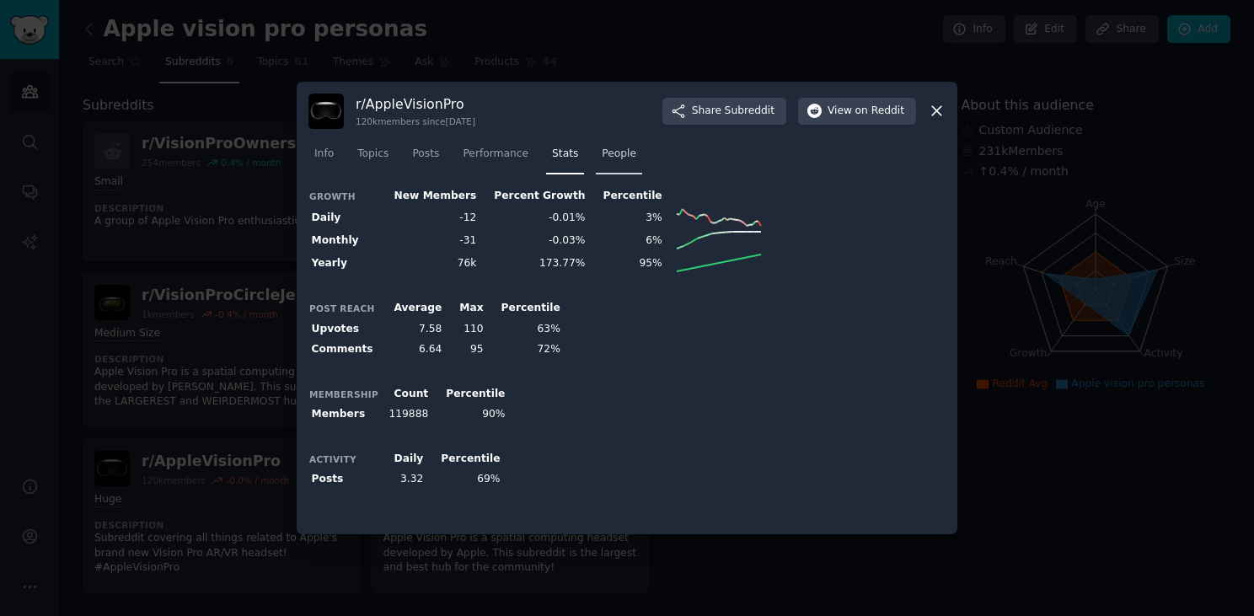
click at [600, 150] on link "People" at bounding box center [619, 158] width 46 height 35
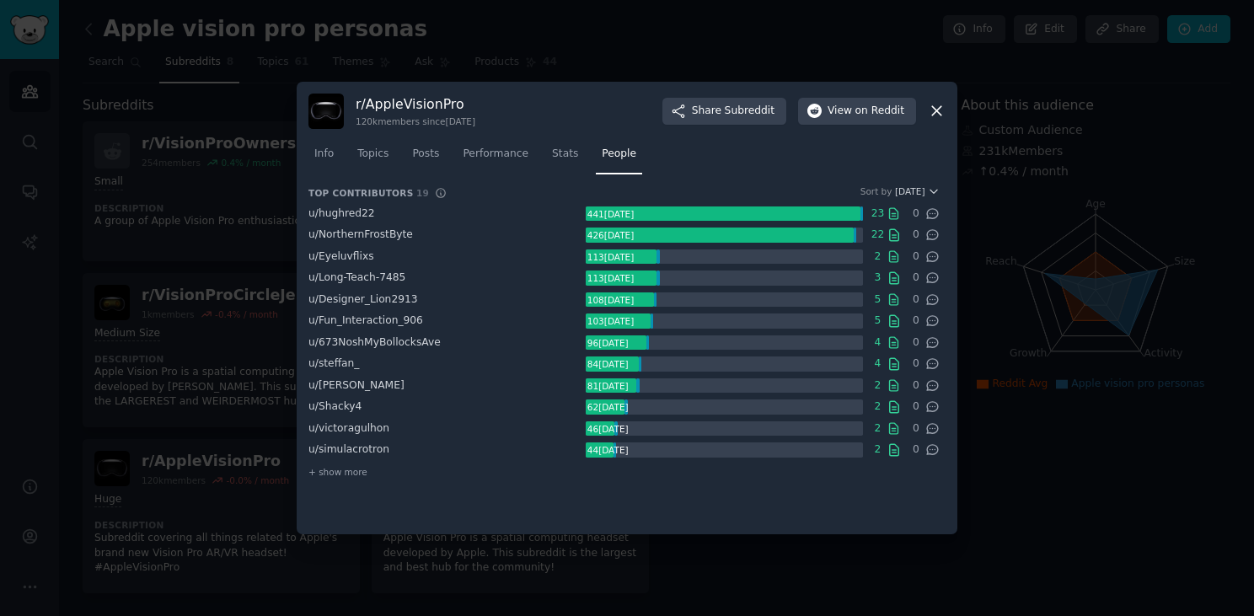
click at [1052, 148] on div at bounding box center [627, 308] width 1254 height 616
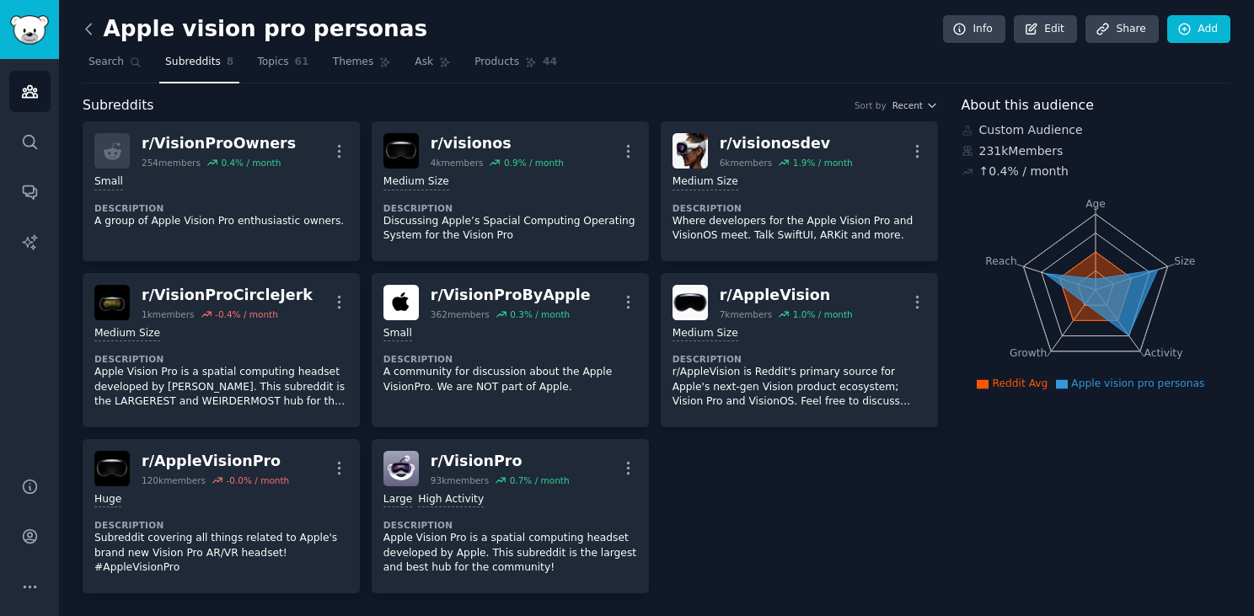
click at [88, 31] on icon at bounding box center [88, 29] width 5 height 10
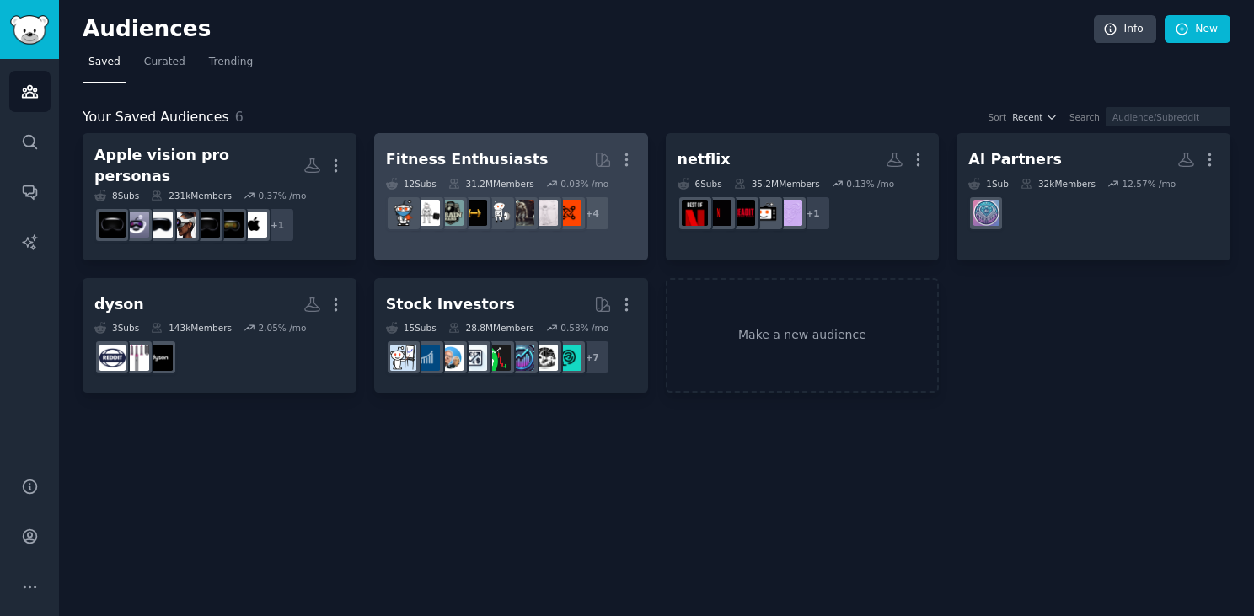
click at [501, 158] on div "Fitness Enthusiasts" at bounding box center [467, 159] width 163 height 21
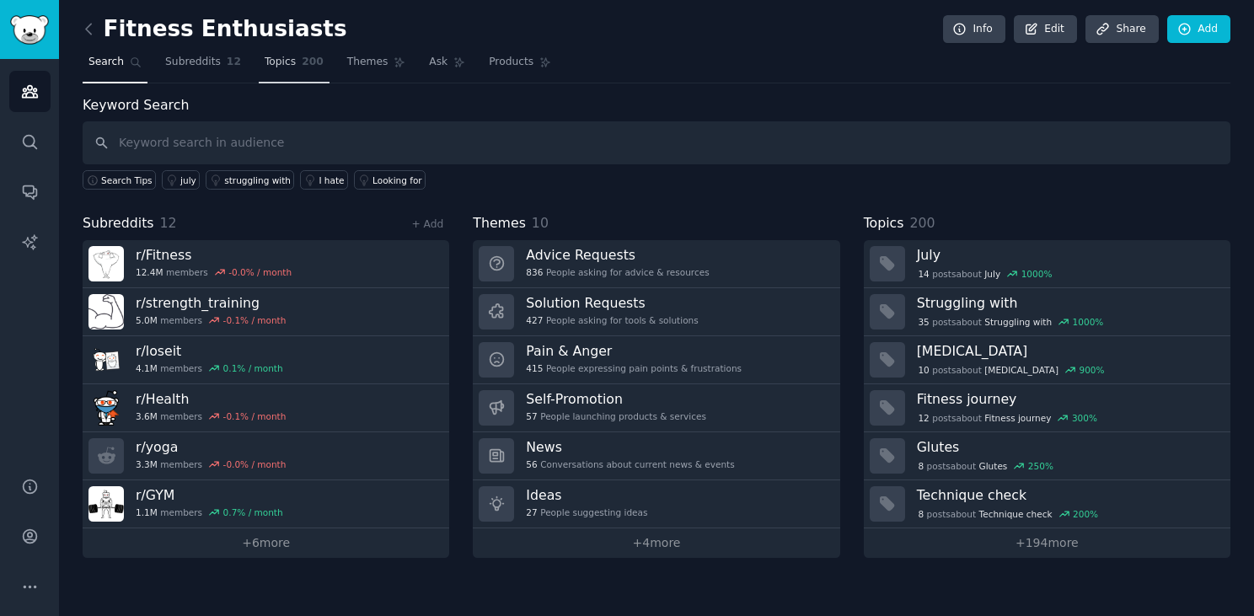
click at [279, 63] on span "Topics" at bounding box center [280, 62] width 31 height 15
click at [362, 65] on span "Themes" at bounding box center [367, 62] width 41 height 15
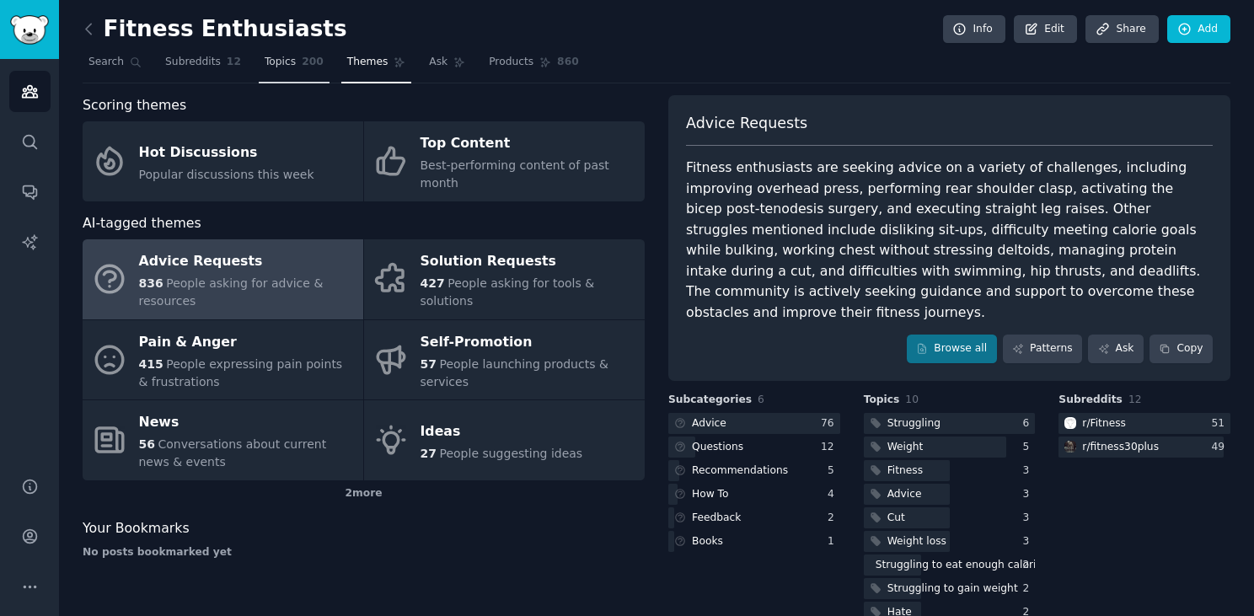
click at [287, 65] on span "Topics" at bounding box center [280, 62] width 31 height 15
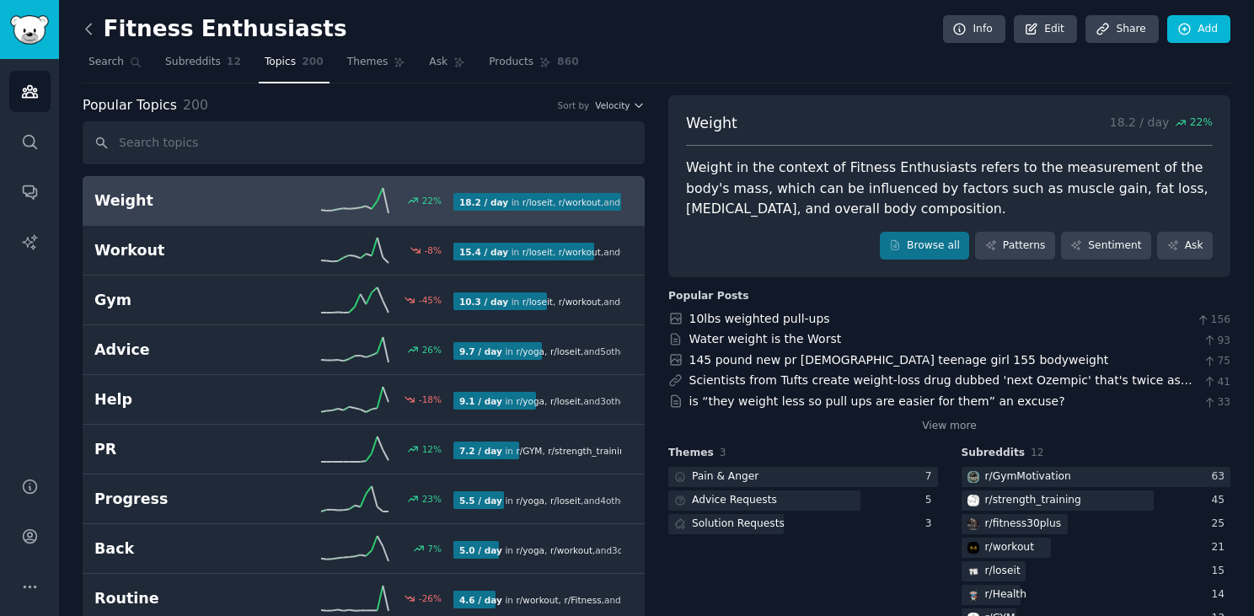
click at [94, 21] on icon at bounding box center [89, 29] width 18 height 18
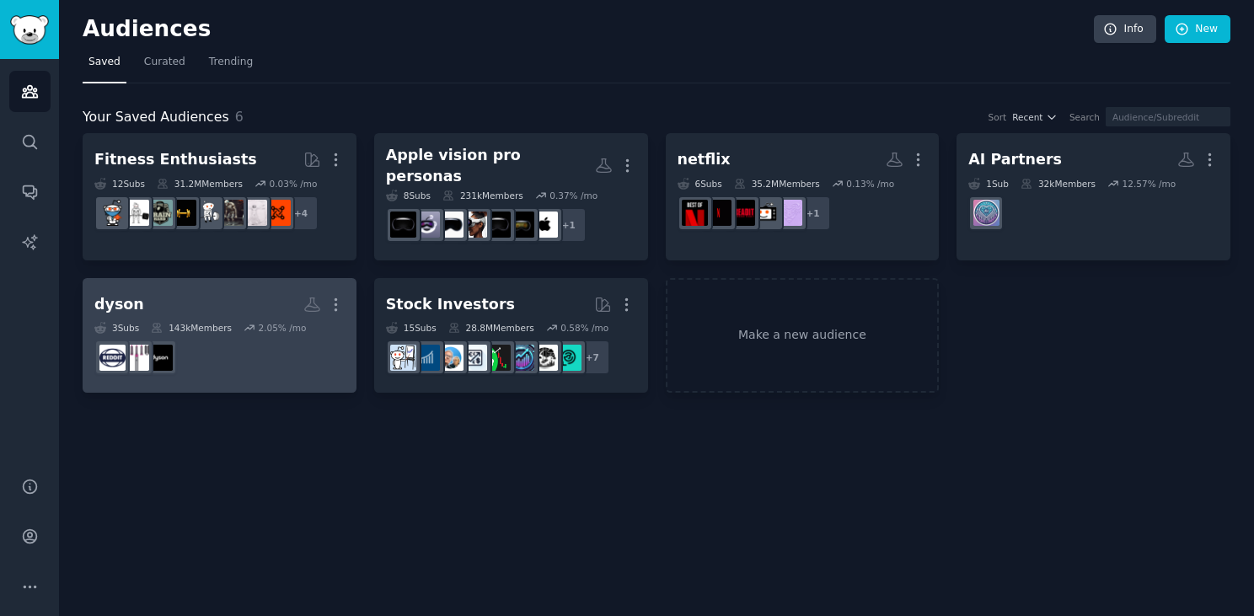
click at [309, 363] on dd at bounding box center [219, 357] width 250 height 47
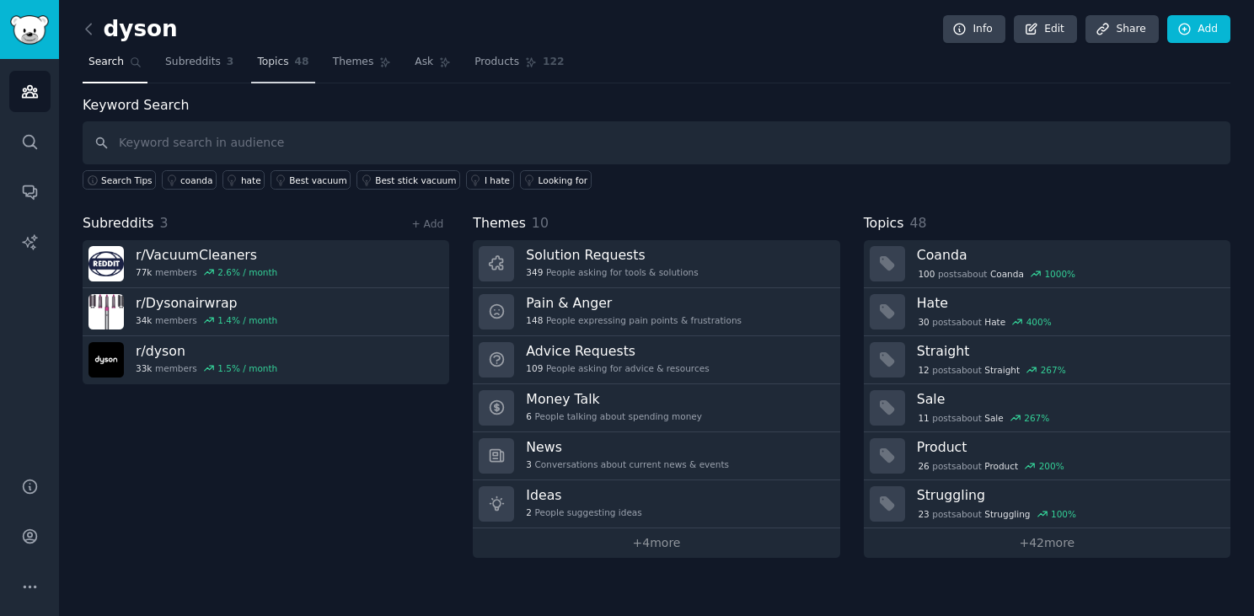
click at [277, 64] on span "Topics" at bounding box center [272, 62] width 31 height 15
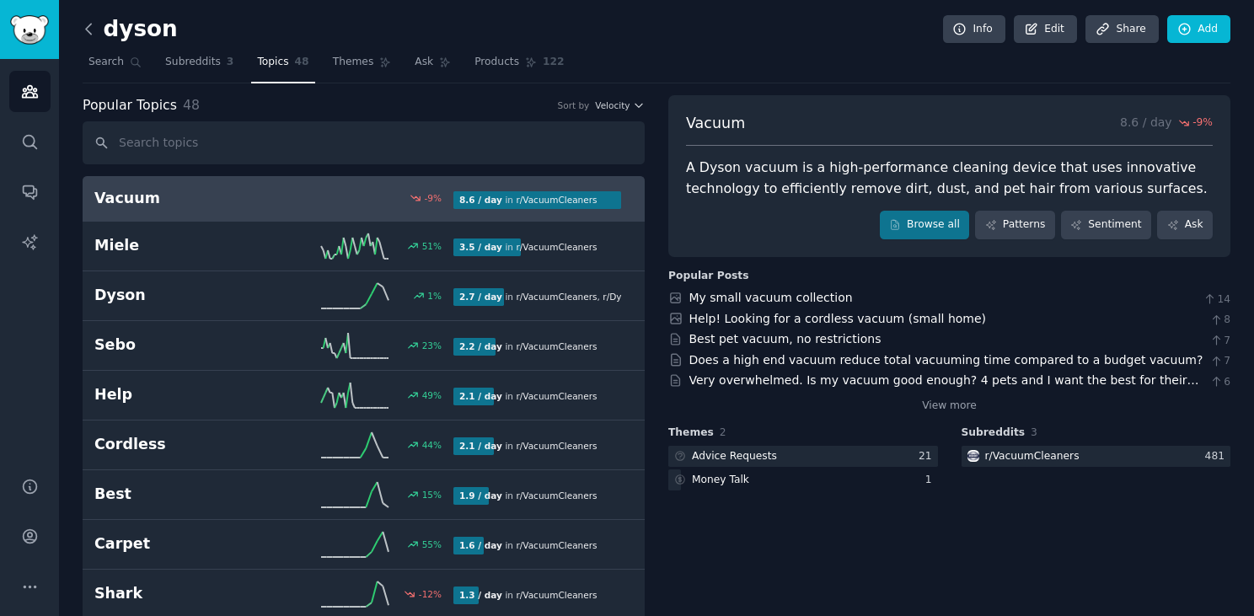
click at [96, 26] on icon at bounding box center [89, 29] width 18 height 18
